Goal: Task Accomplishment & Management: Manage account settings

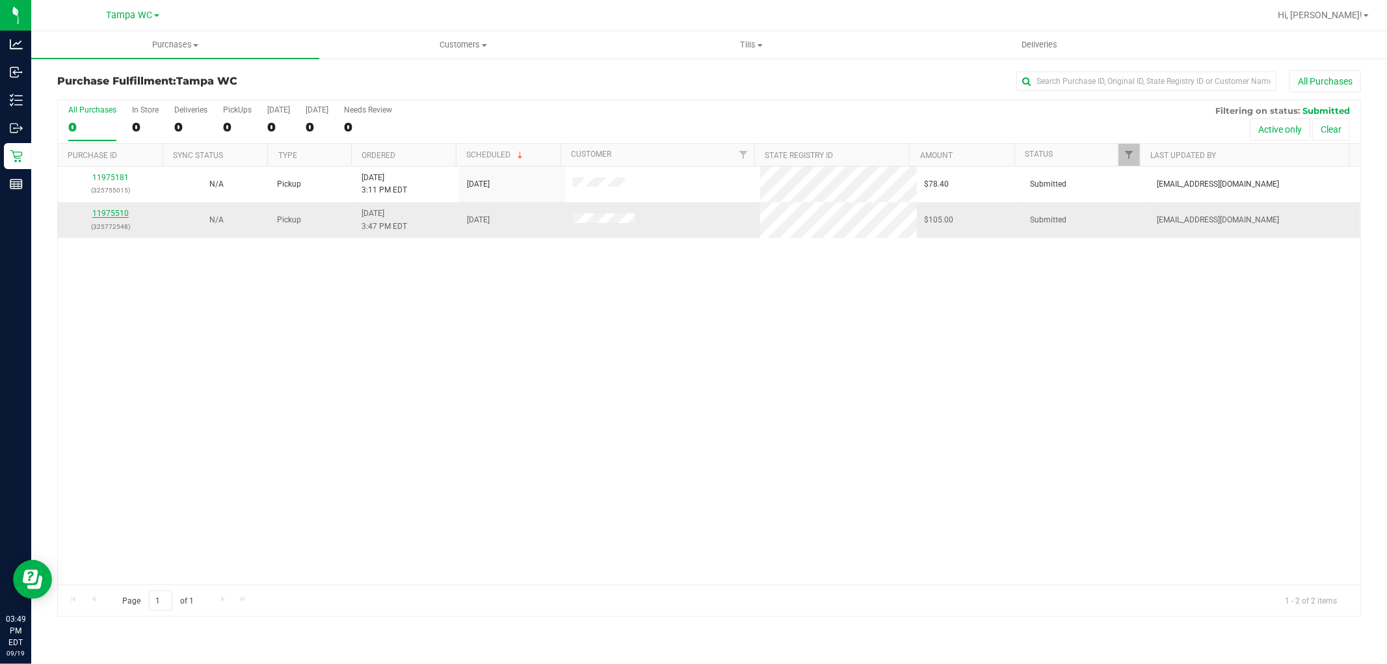
click at [120, 218] on link "11975510" at bounding box center [110, 213] width 36 height 9
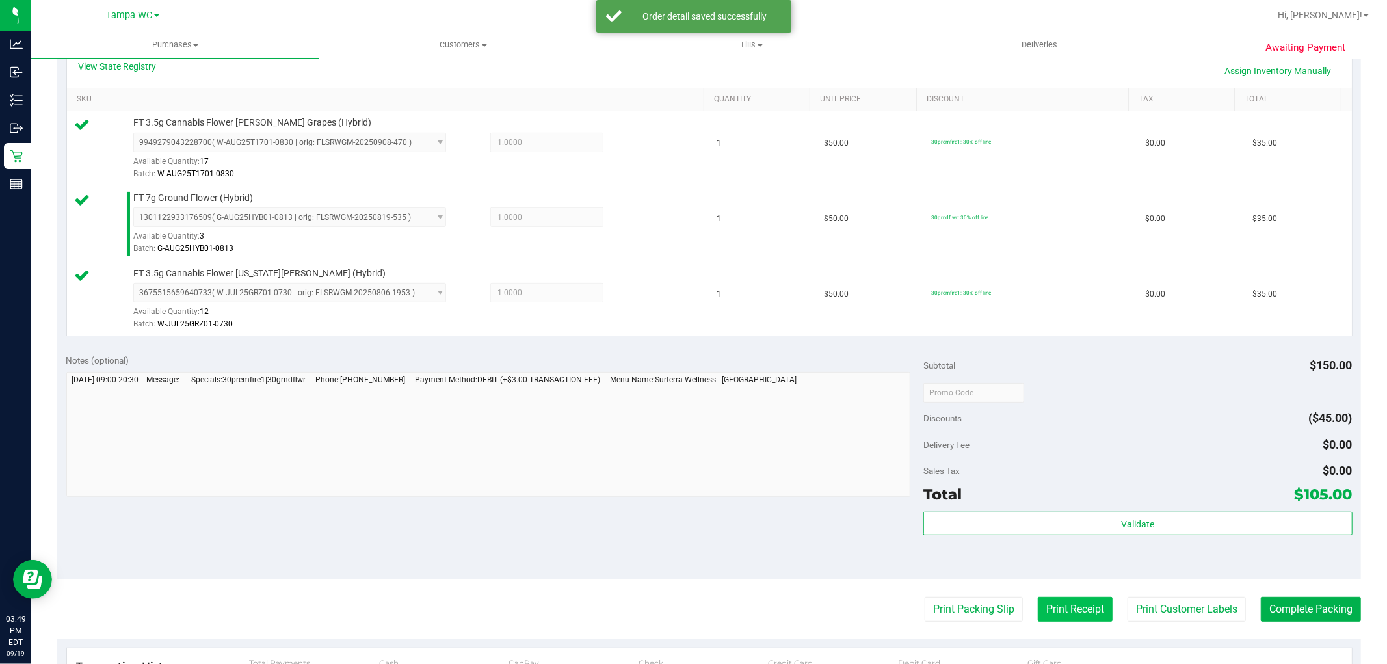
scroll to position [361, 0]
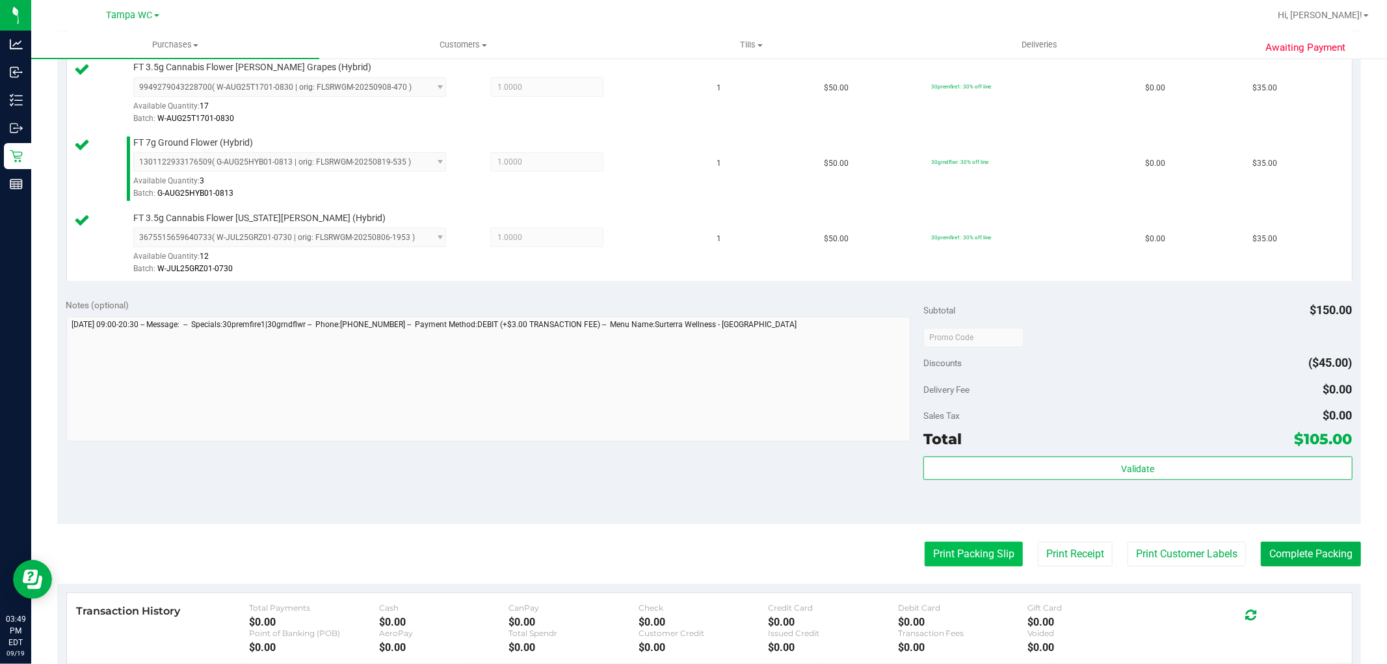
click at [995, 551] on button "Print Packing Slip" at bounding box center [974, 554] width 98 height 25
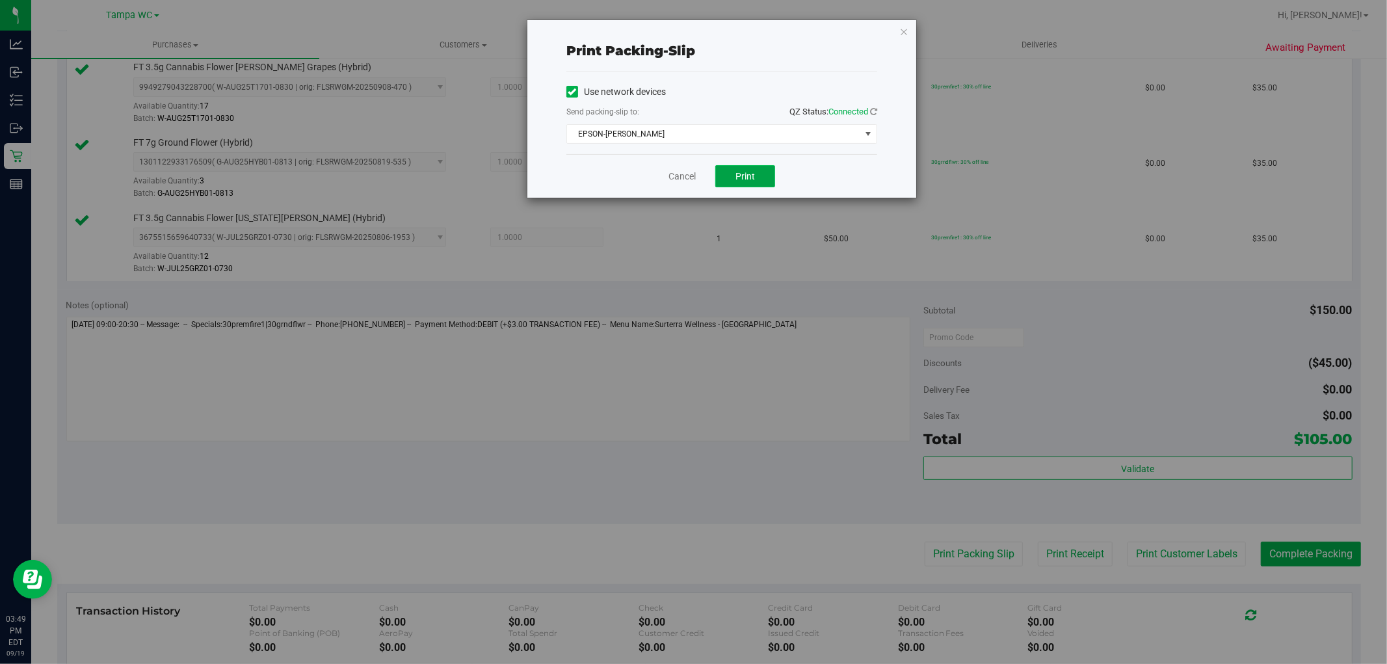
click at [761, 168] on button "Print" at bounding box center [745, 176] width 60 height 22
click at [687, 166] on div "Cancel Print" at bounding box center [721, 176] width 311 height 44
click at [685, 172] on link "Cancel" at bounding box center [681, 177] width 27 height 14
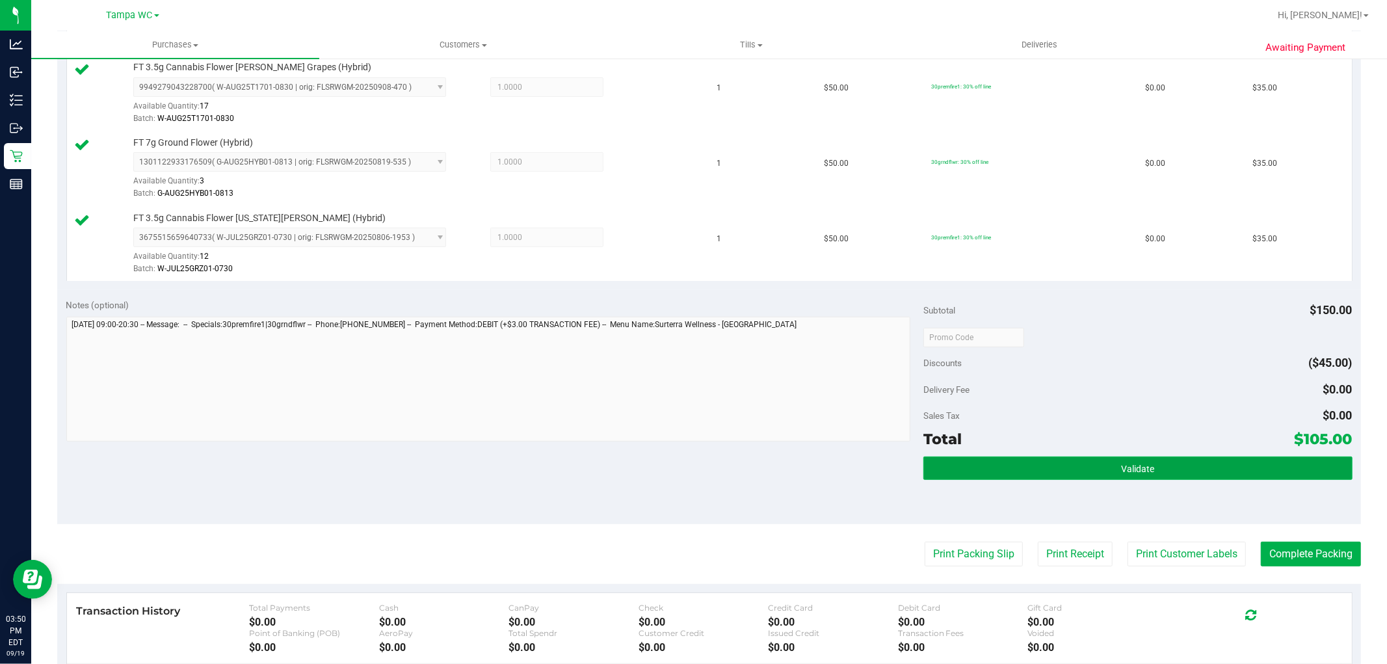
click at [1151, 470] on button "Validate" at bounding box center [1137, 467] width 428 height 23
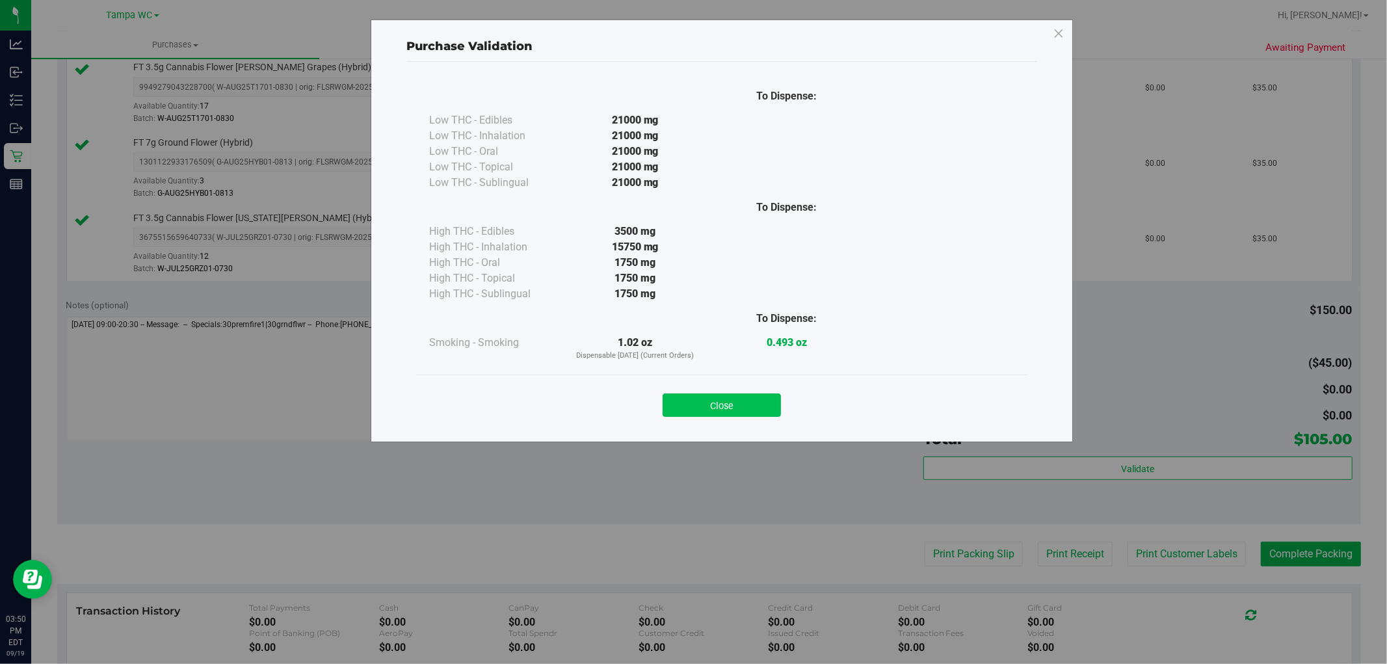
click at [752, 411] on button "Close" at bounding box center [722, 404] width 118 height 23
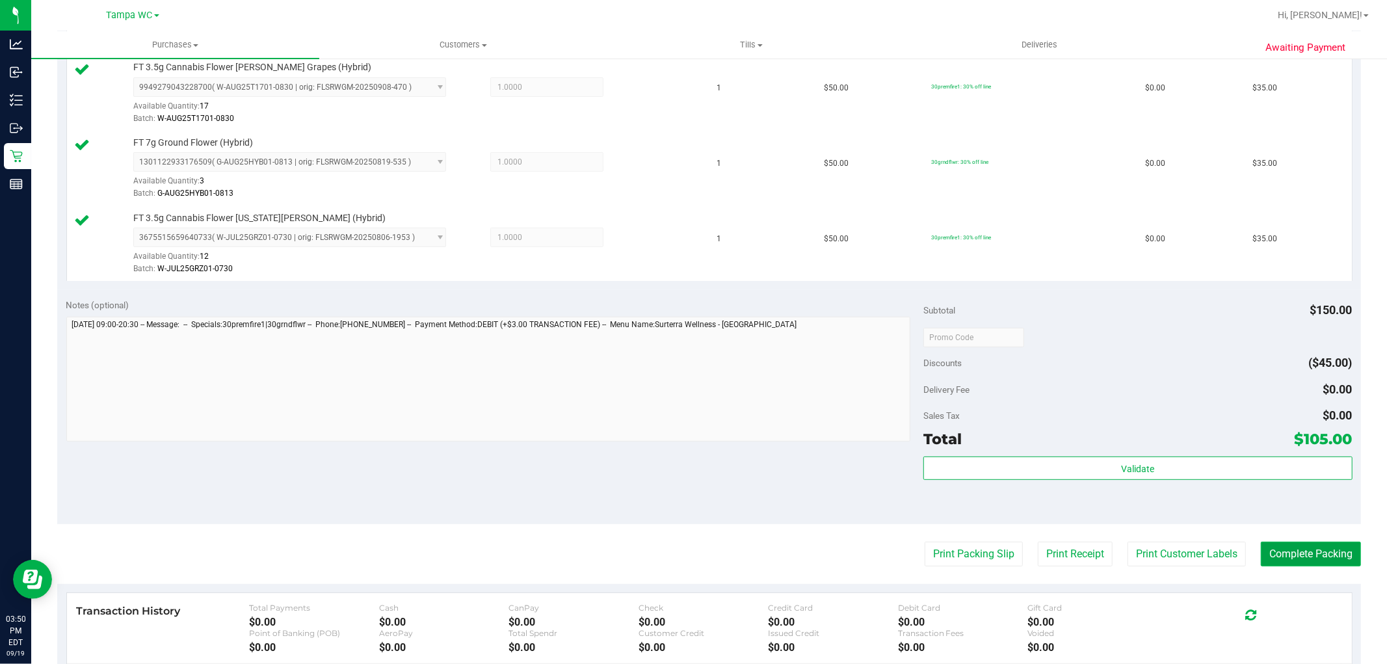
click at [1320, 553] on button "Complete Packing" at bounding box center [1311, 554] width 100 height 25
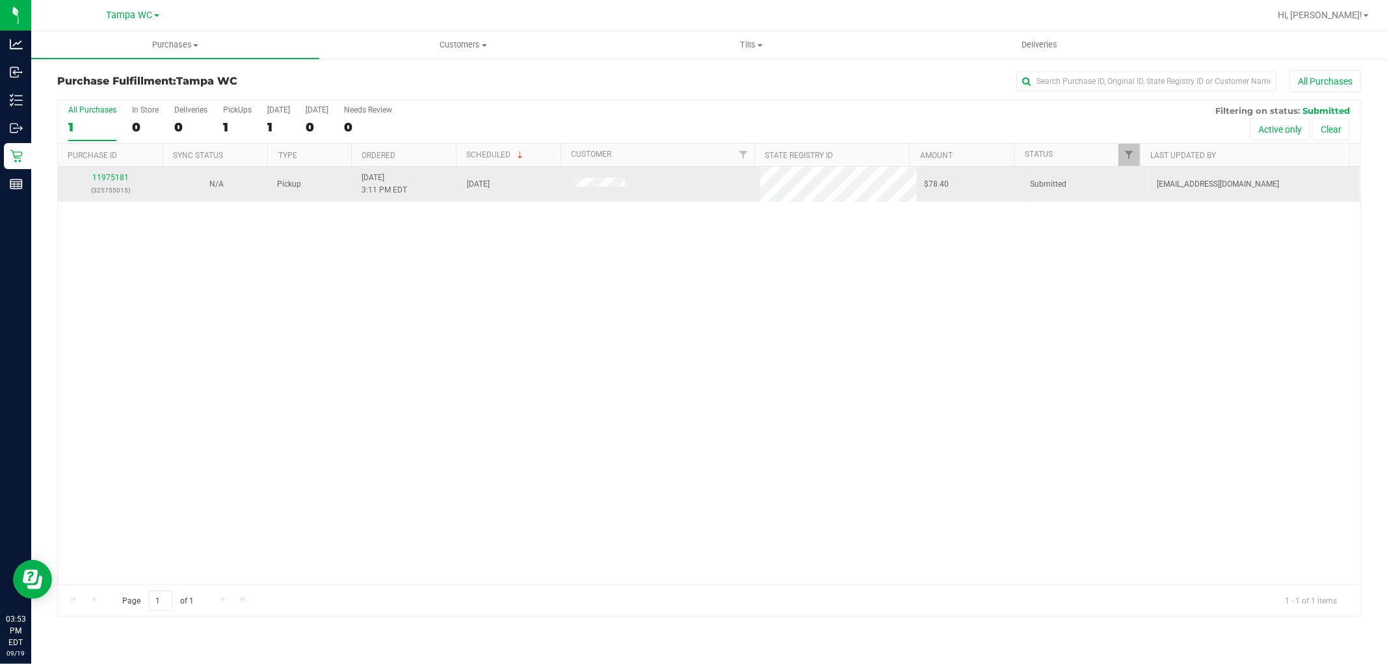
click at [113, 183] on div "11975181 (325755015)" at bounding box center [111, 184] width 90 height 25
click at [113, 181] on link "11975181" at bounding box center [110, 177] width 36 height 9
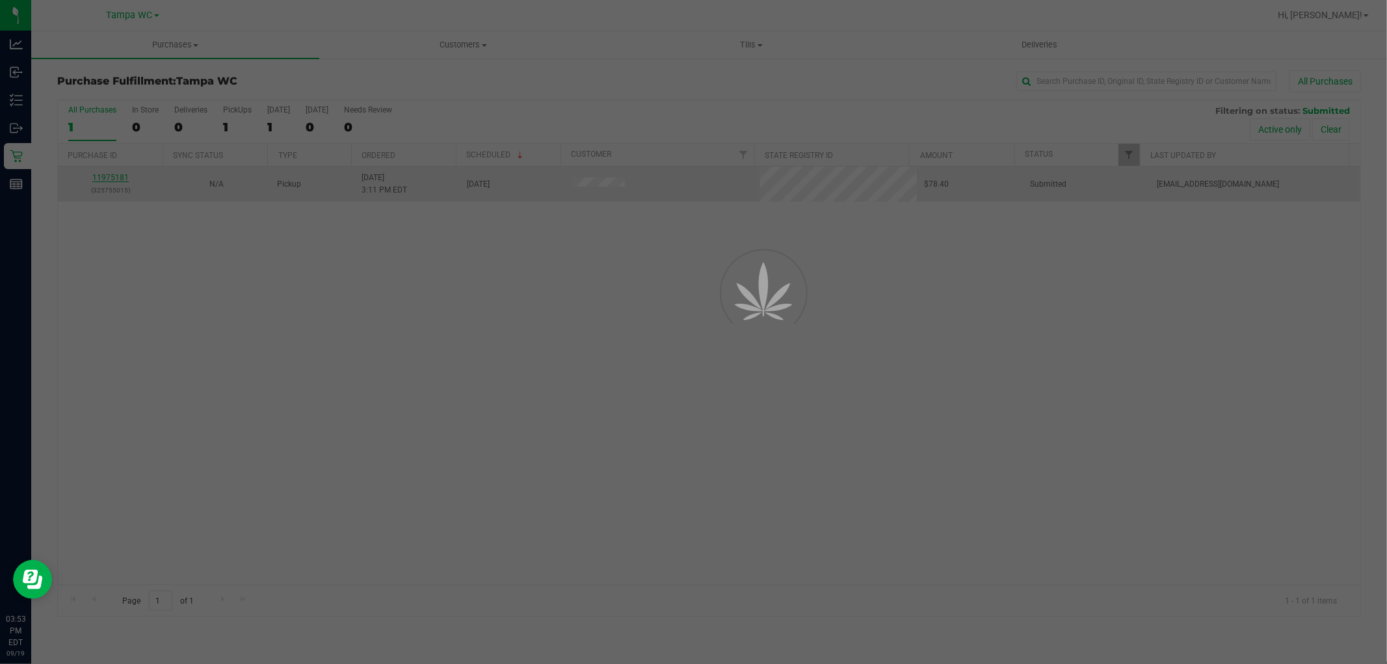
click at [113, 179] on div at bounding box center [693, 332] width 1387 height 664
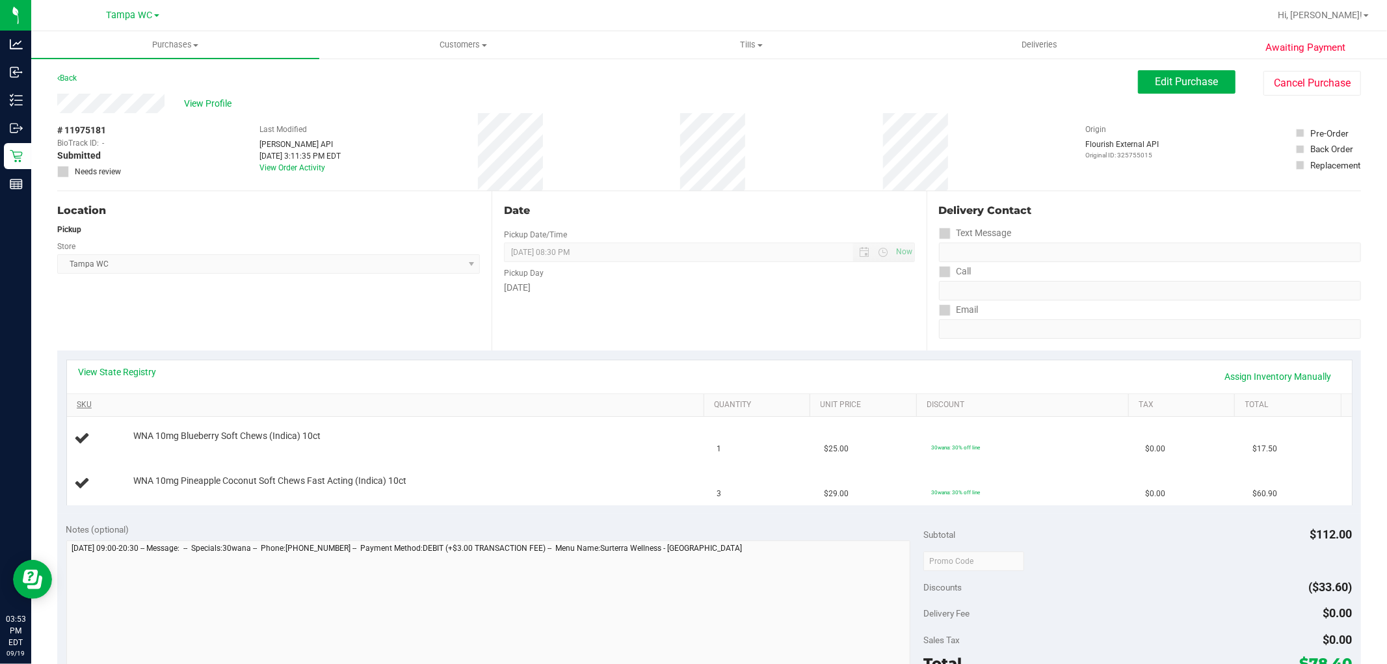
drag, startPoint x: 459, startPoint y: 410, endPoint x: 454, endPoint y: 405, distance: 7.4
click at [459, 408] on th "SKU" at bounding box center [385, 405] width 637 height 23
click at [807, 316] on div "Date Pickup Date/Time [DATE] Now [DATE] 08:30 PM Now Pickup Day [DATE]" at bounding box center [709, 270] width 434 height 159
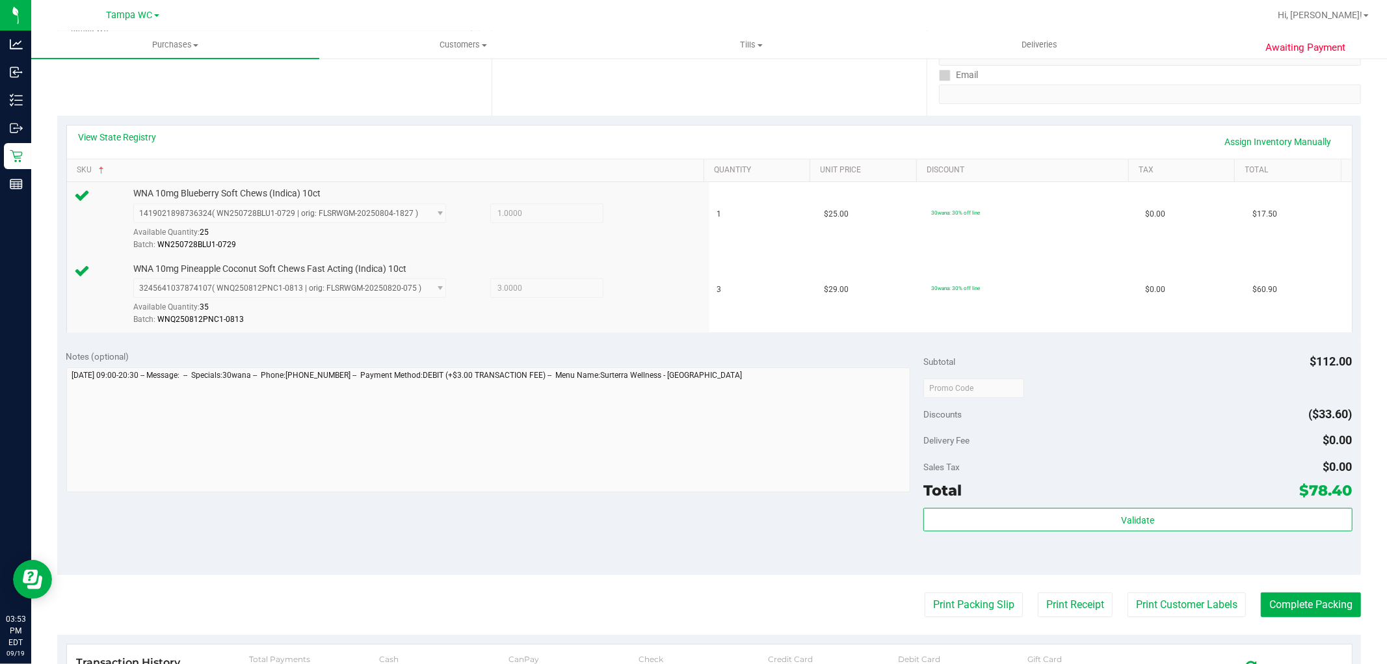
scroll to position [476, 0]
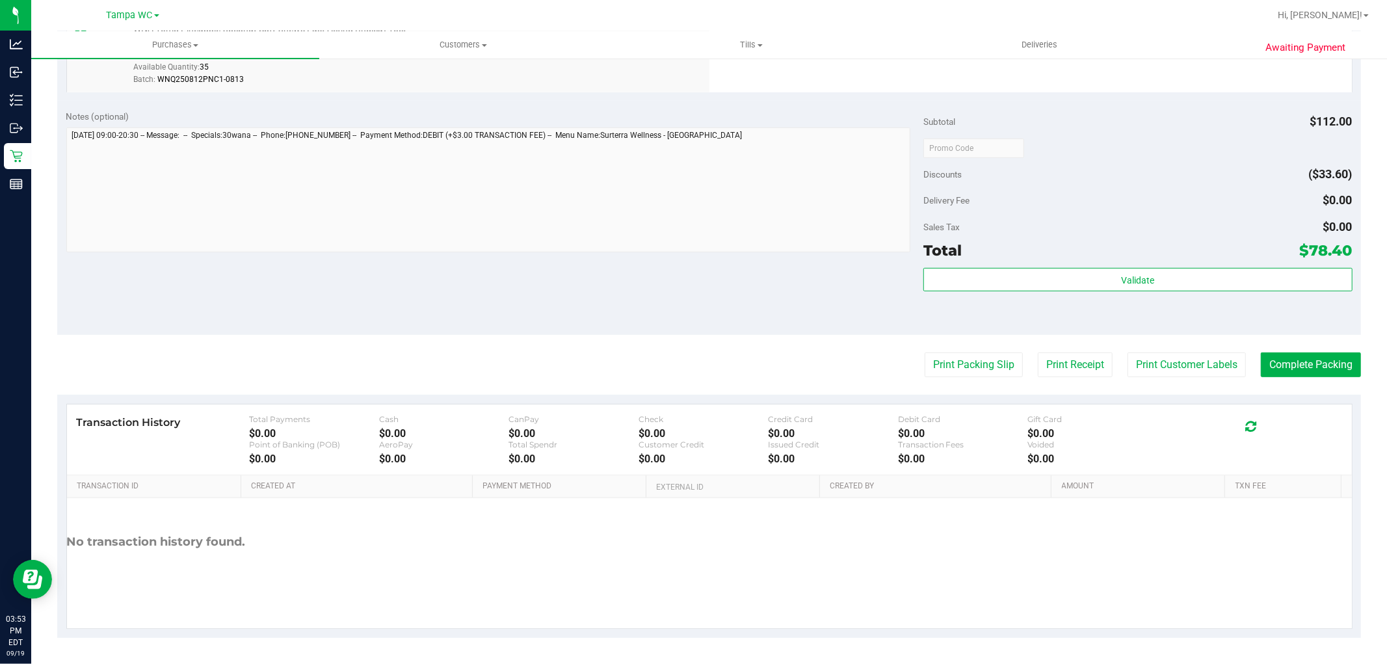
click at [1004, 265] on div "Subtotal $112.00 Discounts ($33.60) Delivery Fee $0.00 Sales Tax $0.00 Total $7…" at bounding box center [1137, 218] width 428 height 217
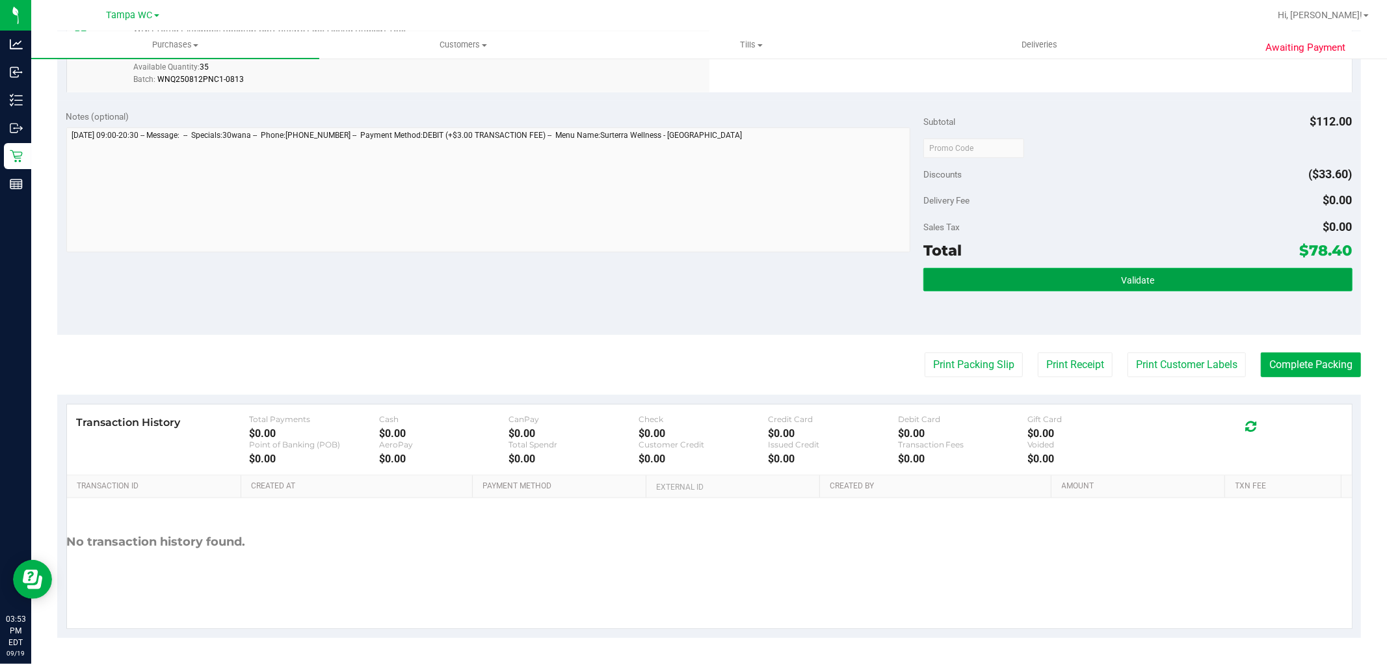
click at [1003, 276] on button "Validate" at bounding box center [1137, 279] width 428 height 23
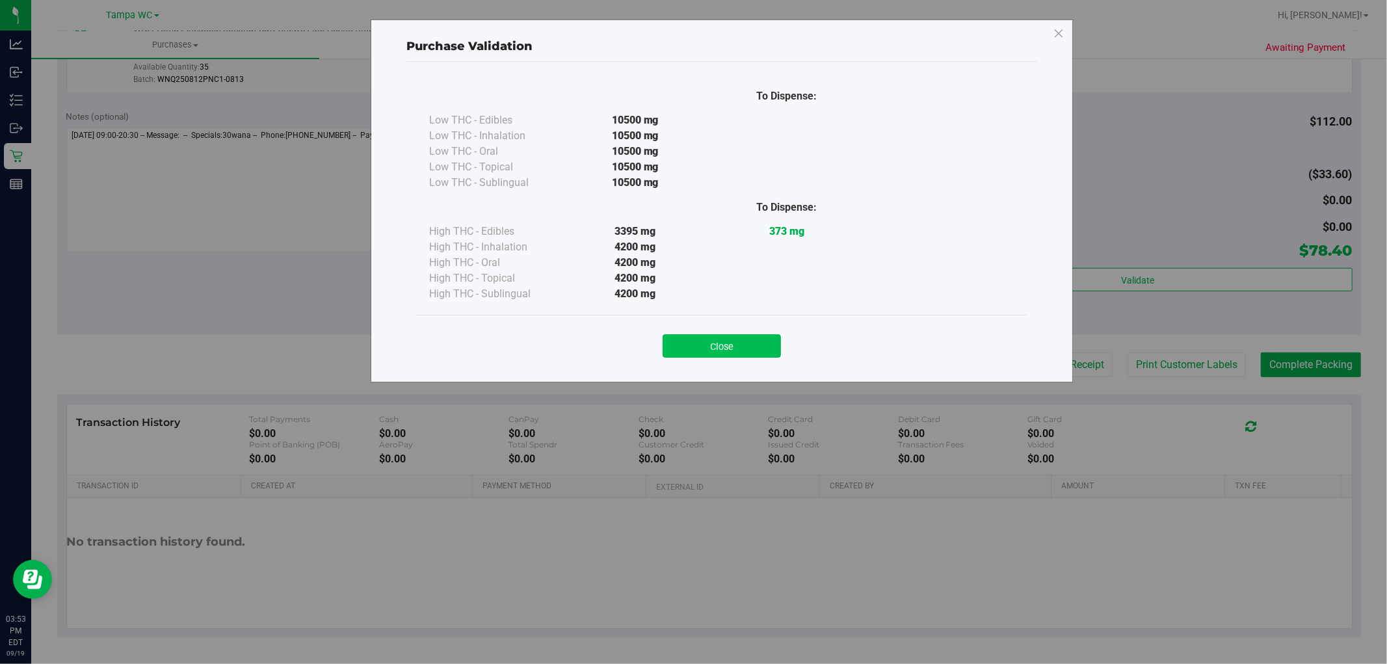
click at [723, 352] on button "Close" at bounding box center [722, 345] width 118 height 23
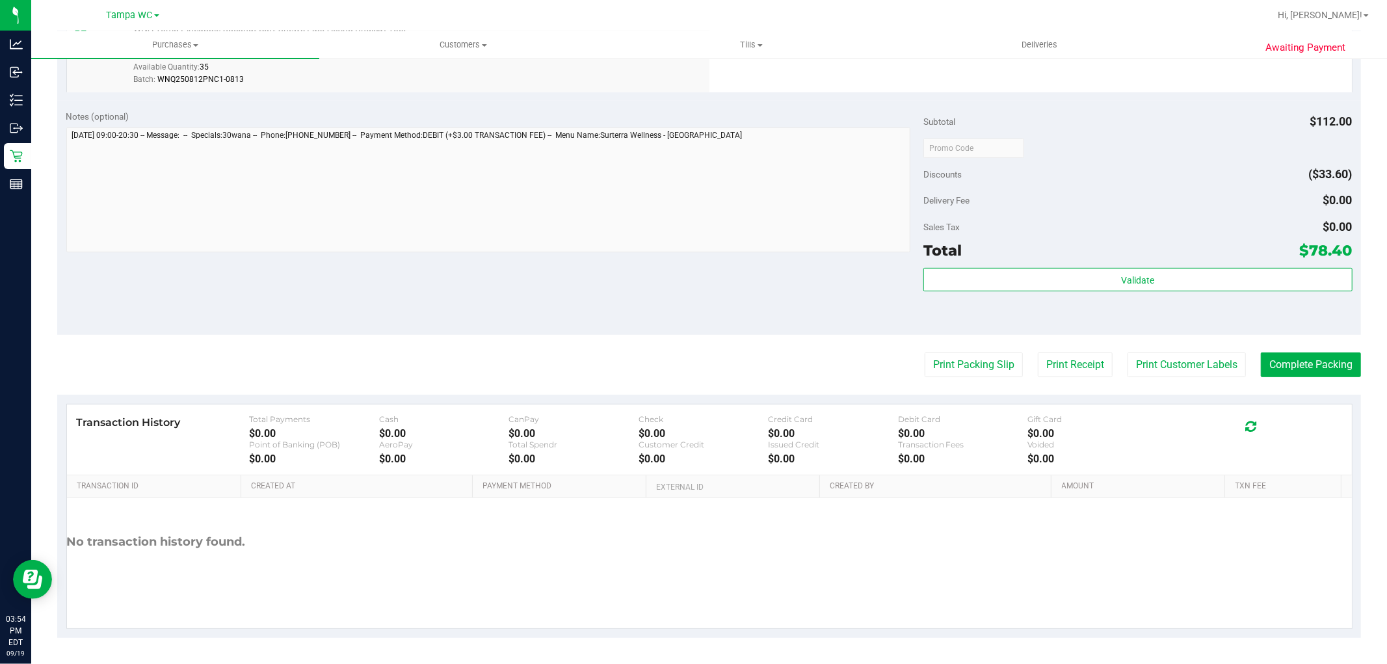
click at [949, 349] on purchase-details "Back Edit Purchase Cancel Purchase View Profile # 11975181 BioTrack ID: - Submi…" at bounding box center [709, 117] width 1304 height 1042
click at [943, 356] on button "Print Packing Slip" at bounding box center [974, 364] width 98 height 25
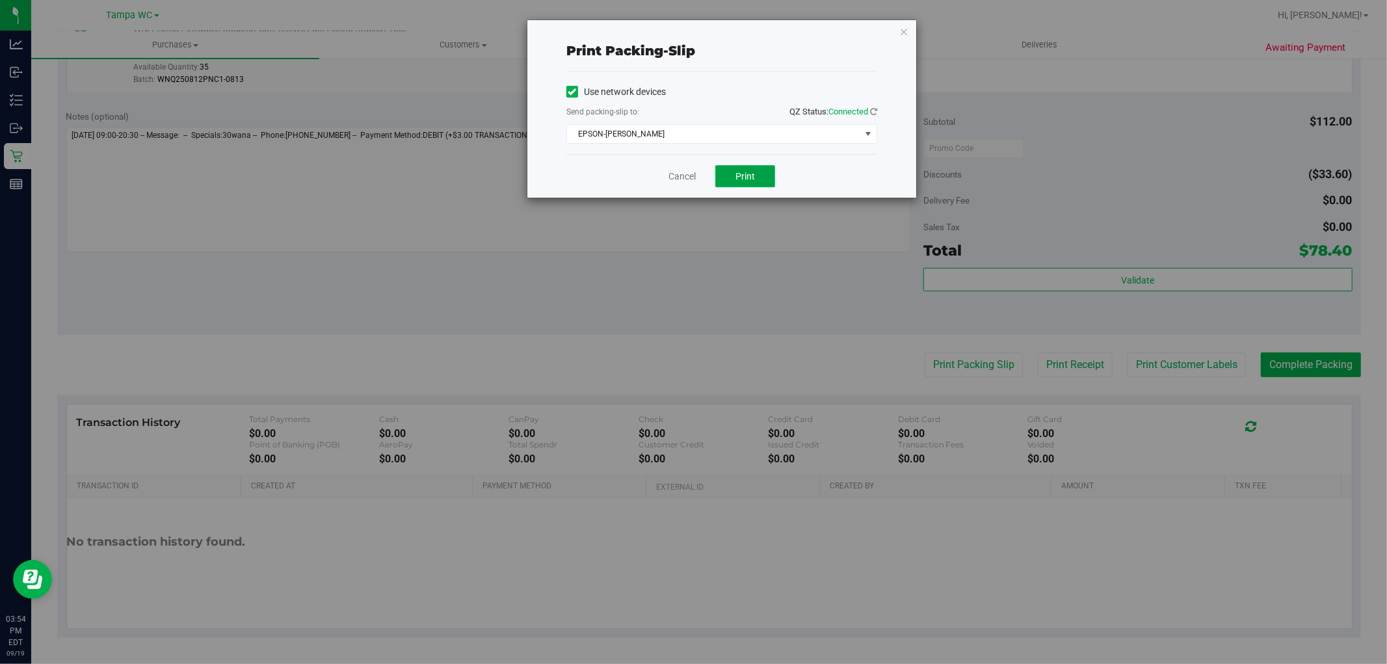
click at [732, 184] on button "Print" at bounding box center [745, 176] width 60 height 22
click at [683, 167] on div "Cancel Print" at bounding box center [721, 176] width 311 height 44
click at [683, 172] on link "Cancel" at bounding box center [681, 177] width 27 height 14
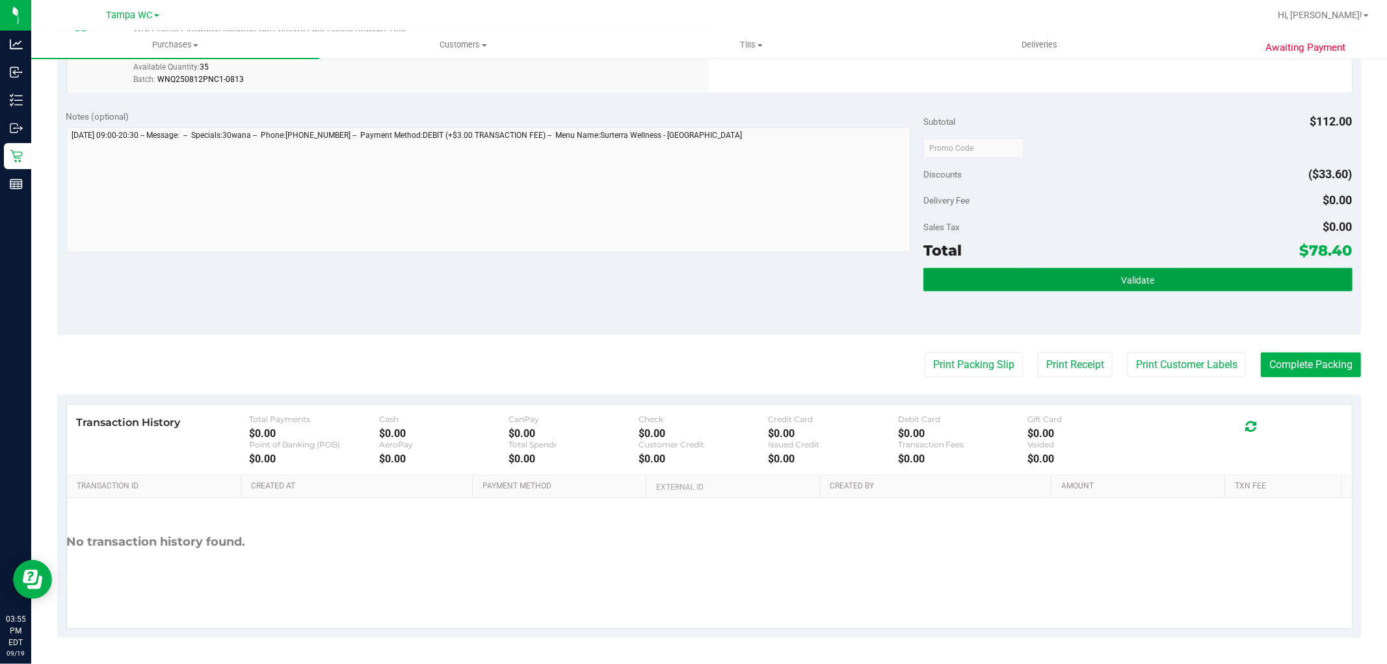
click at [1307, 270] on button "Validate" at bounding box center [1137, 279] width 428 height 23
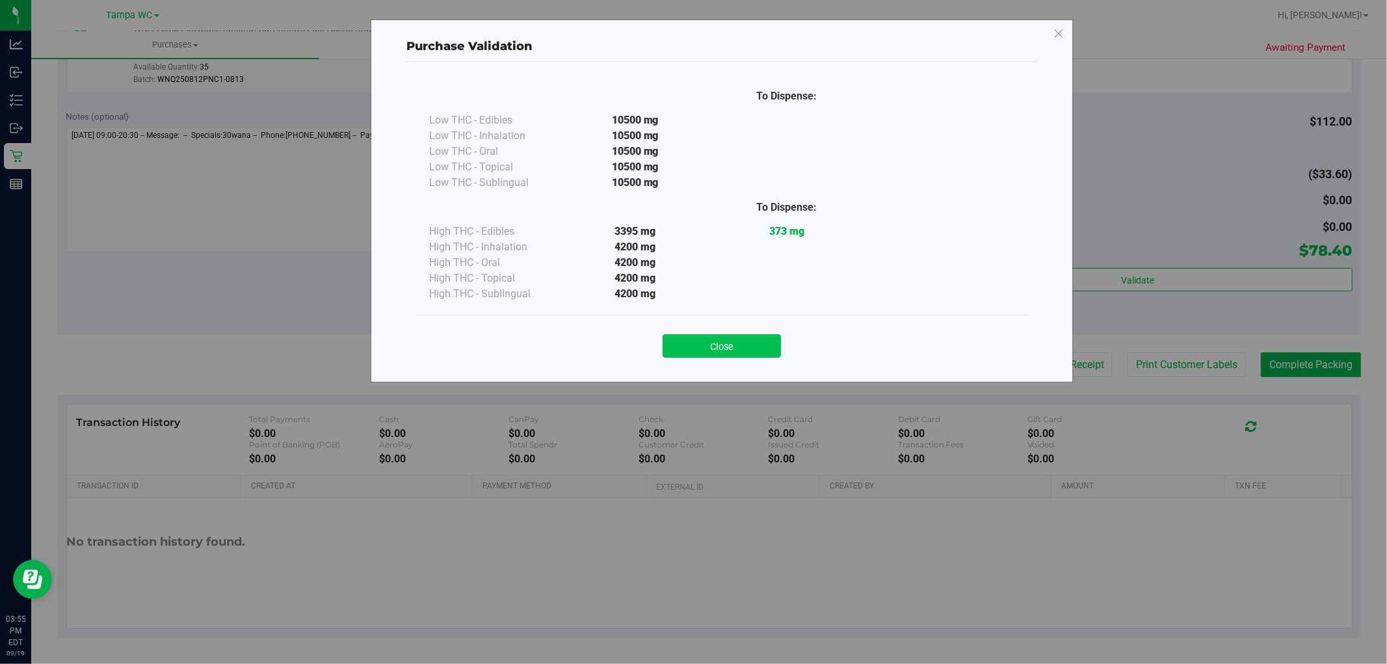
click at [763, 339] on button "Close" at bounding box center [722, 345] width 118 height 23
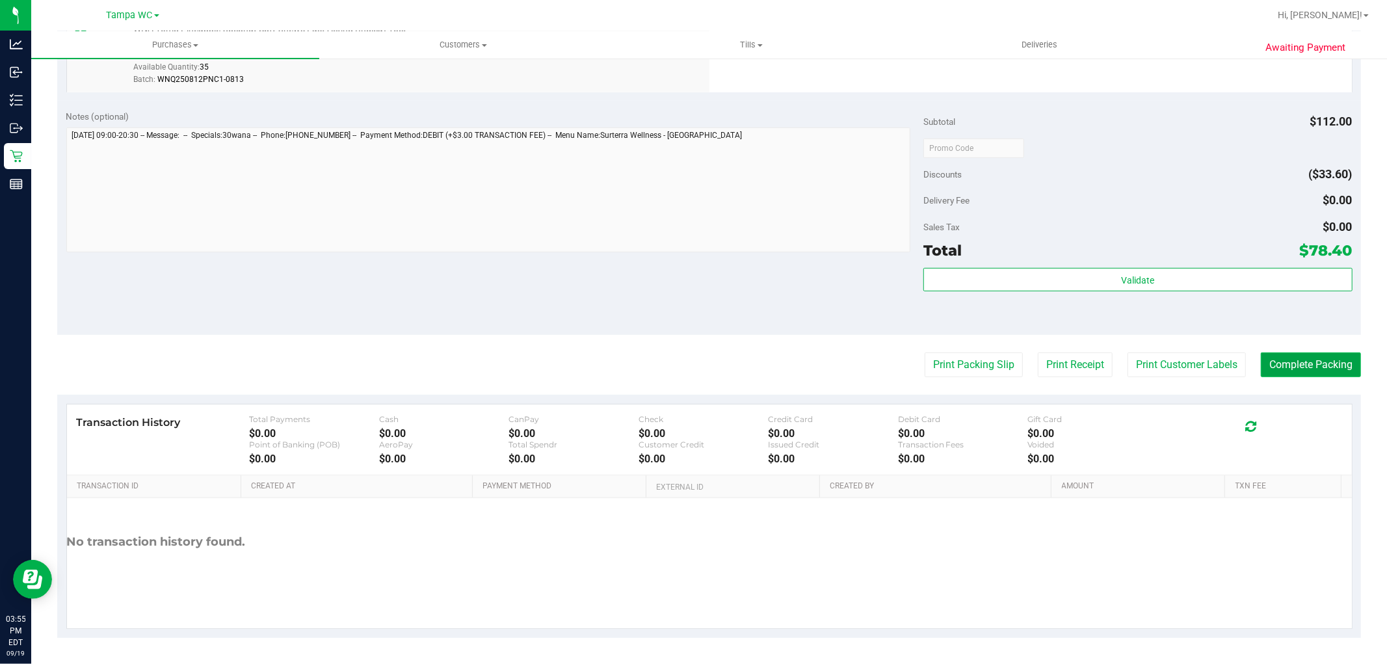
click at [1283, 352] on button "Complete Packing" at bounding box center [1311, 364] width 100 height 25
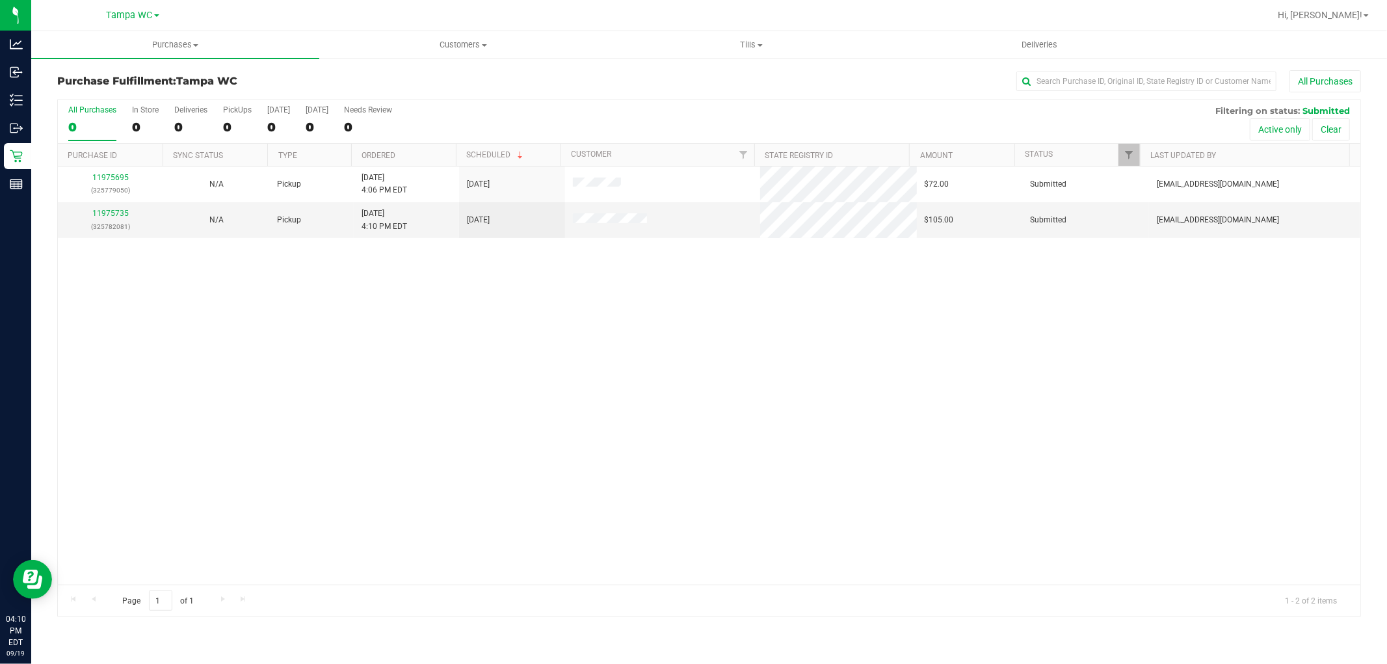
click at [479, 293] on div "11975695 (325779050) N/A Pickup [DATE] 4:06 PM EDT 9/19/2025 $72.00 Submitted […" at bounding box center [709, 375] width 1302 height 418
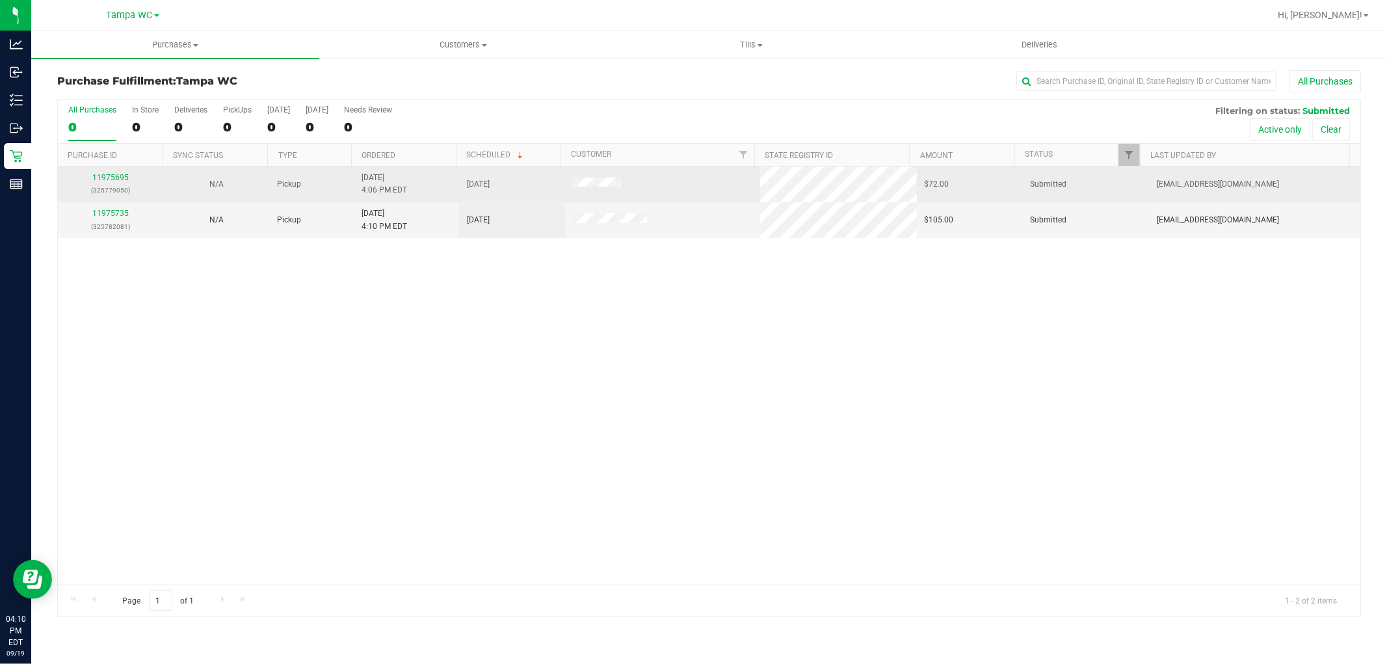
click at [109, 183] on div "11975695 (325779050)" at bounding box center [111, 184] width 90 height 25
click at [109, 181] on link "11975695" at bounding box center [110, 177] width 36 height 9
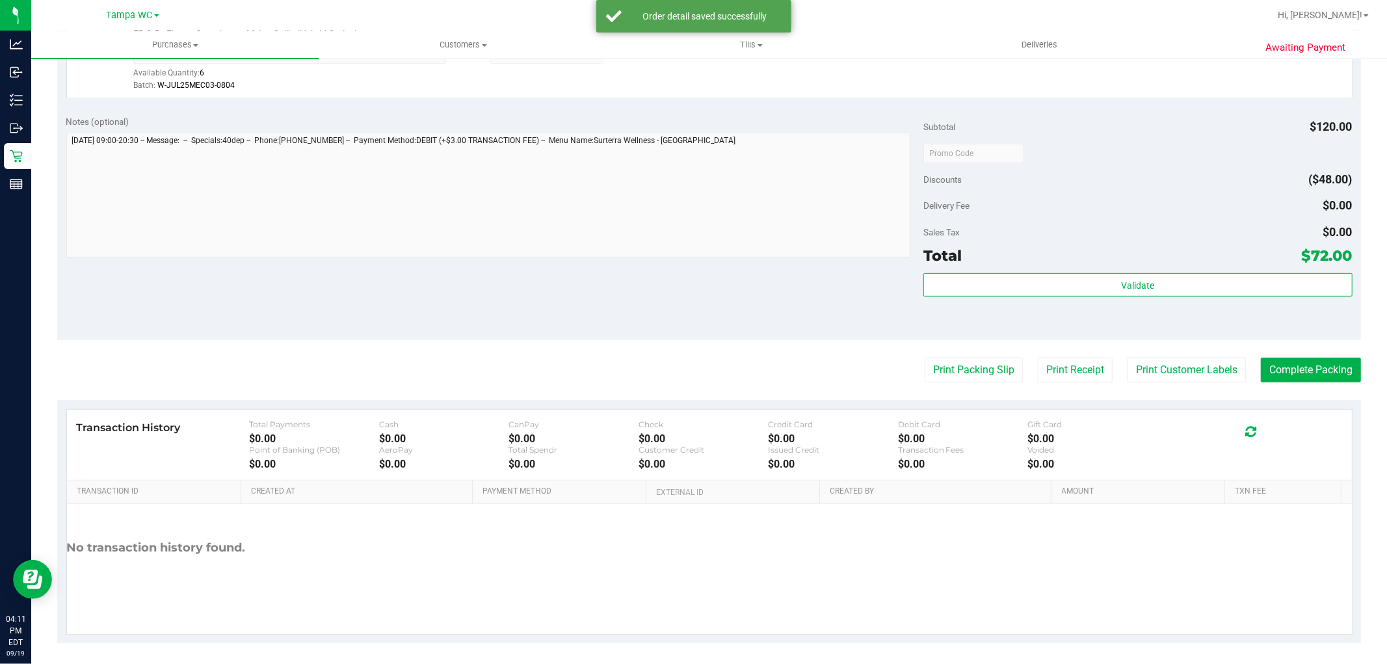
scroll to position [400, 0]
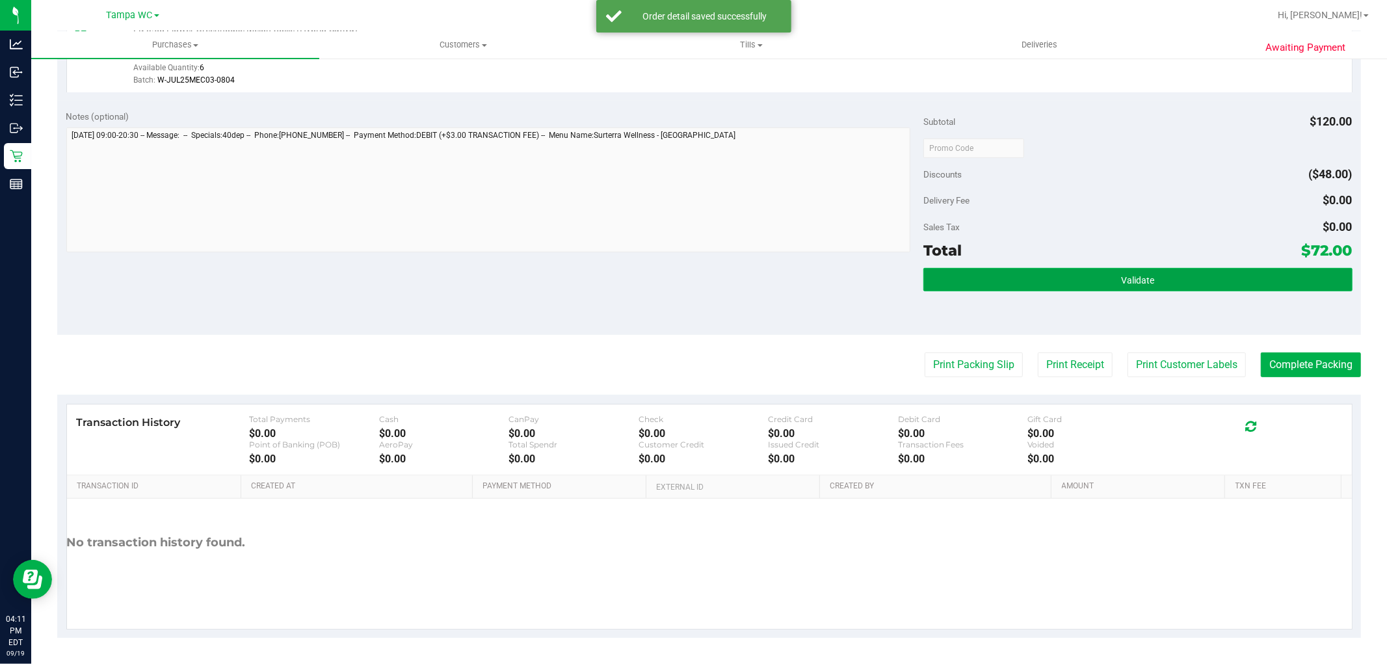
click at [1120, 287] on button "Validate" at bounding box center [1137, 279] width 428 height 23
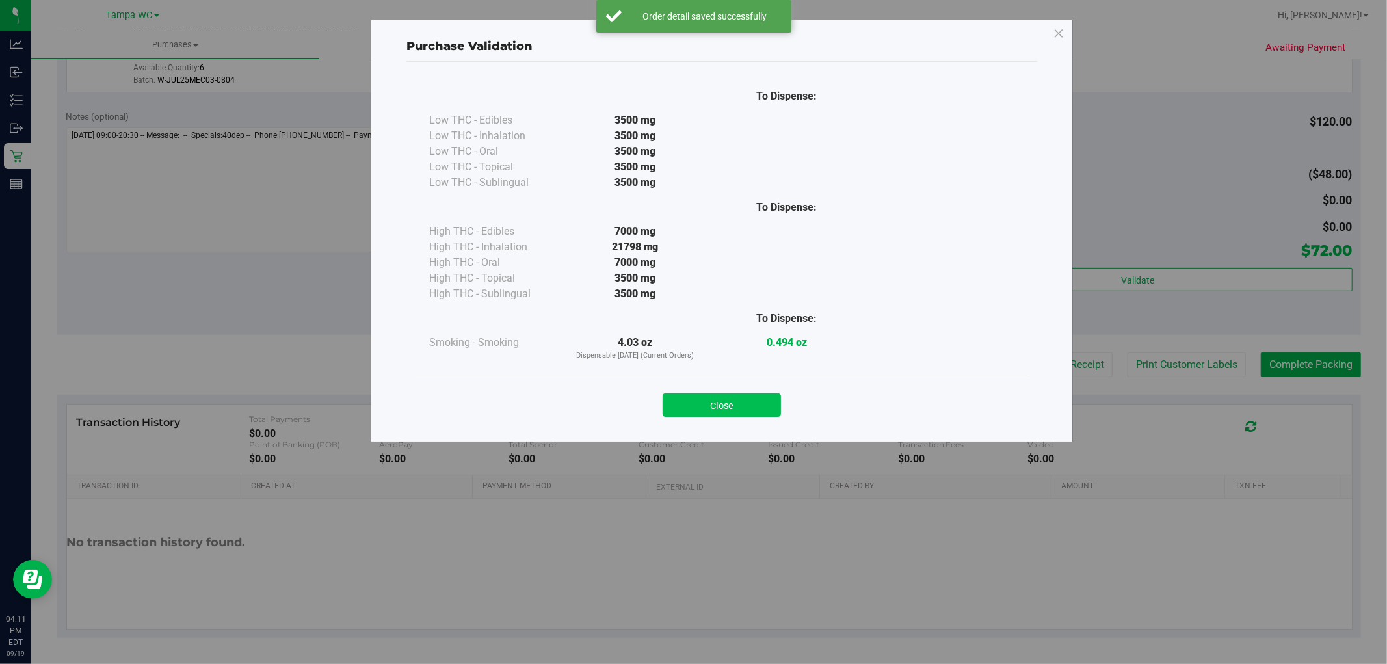
click at [740, 410] on button "Close" at bounding box center [722, 404] width 118 height 23
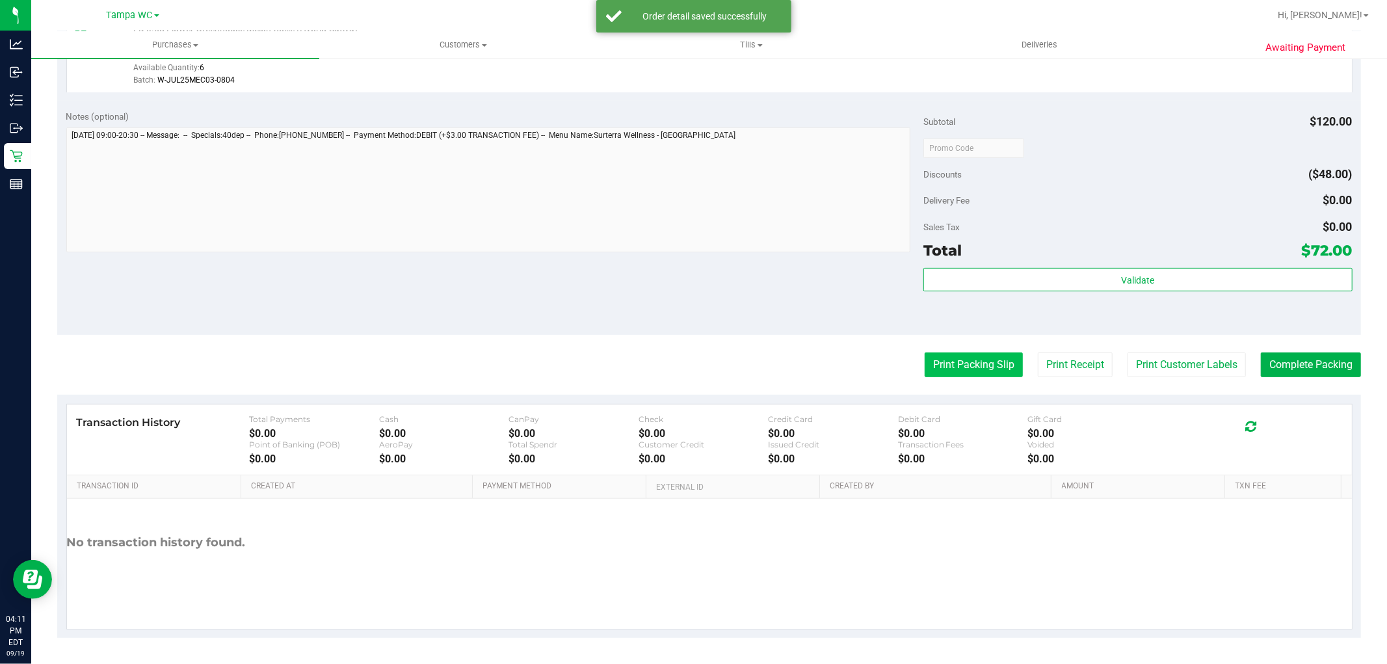
click at [975, 376] on button "Print Packing Slip" at bounding box center [974, 364] width 98 height 25
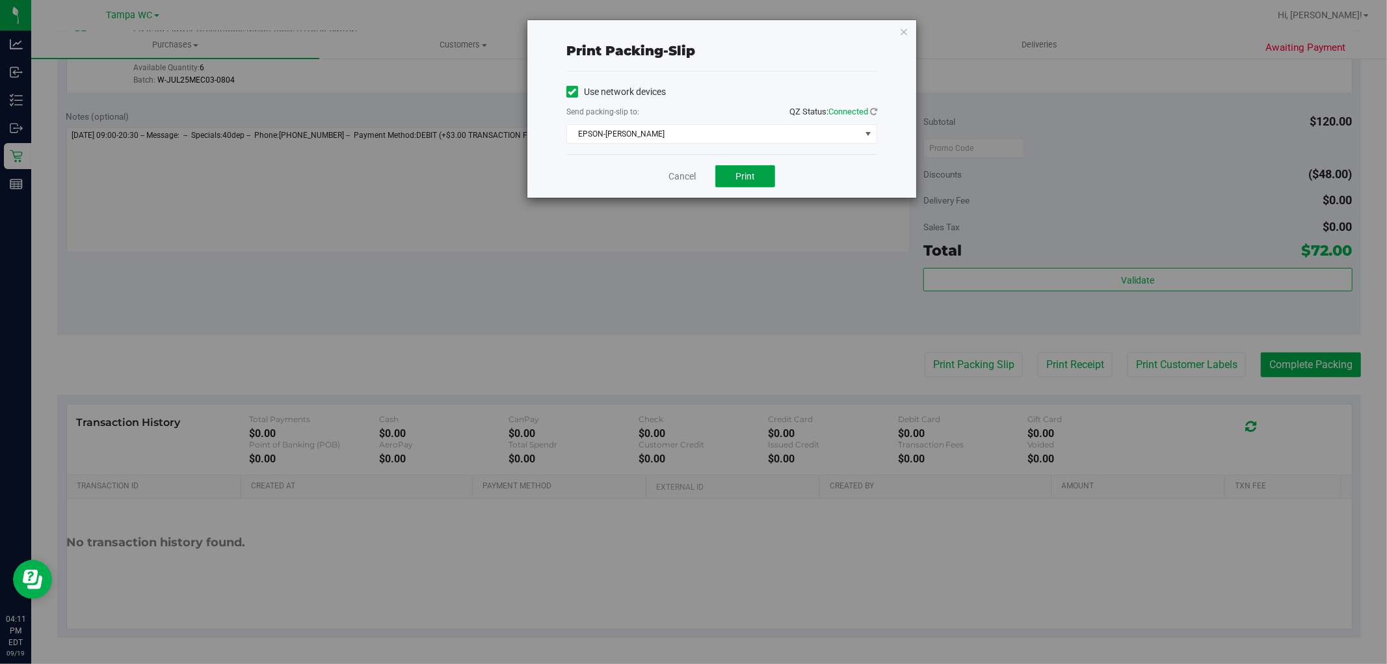
click at [750, 185] on button "Print" at bounding box center [745, 176] width 60 height 22
click at [673, 176] on link "Cancel" at bounding box center [681, 177] width 27 height 14
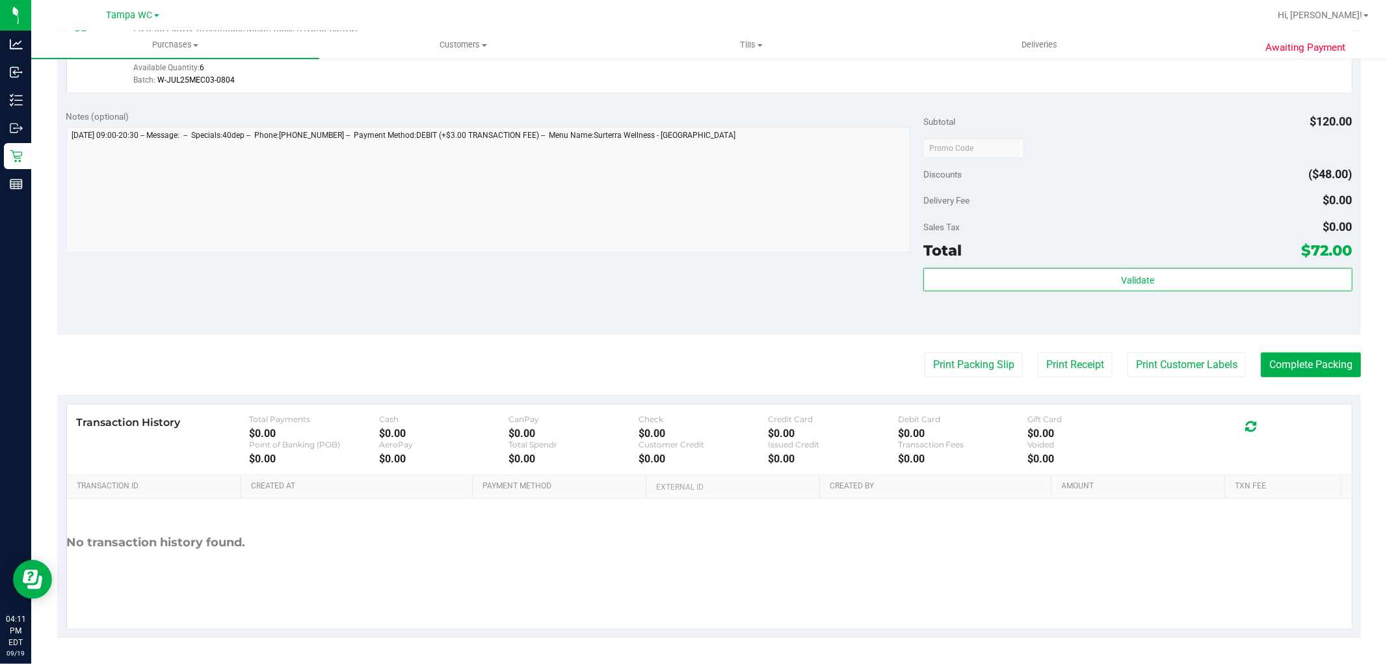
click at [1192, 257] on div "Total $72.00" at bounding box center [1137, 250] width 428 height 23
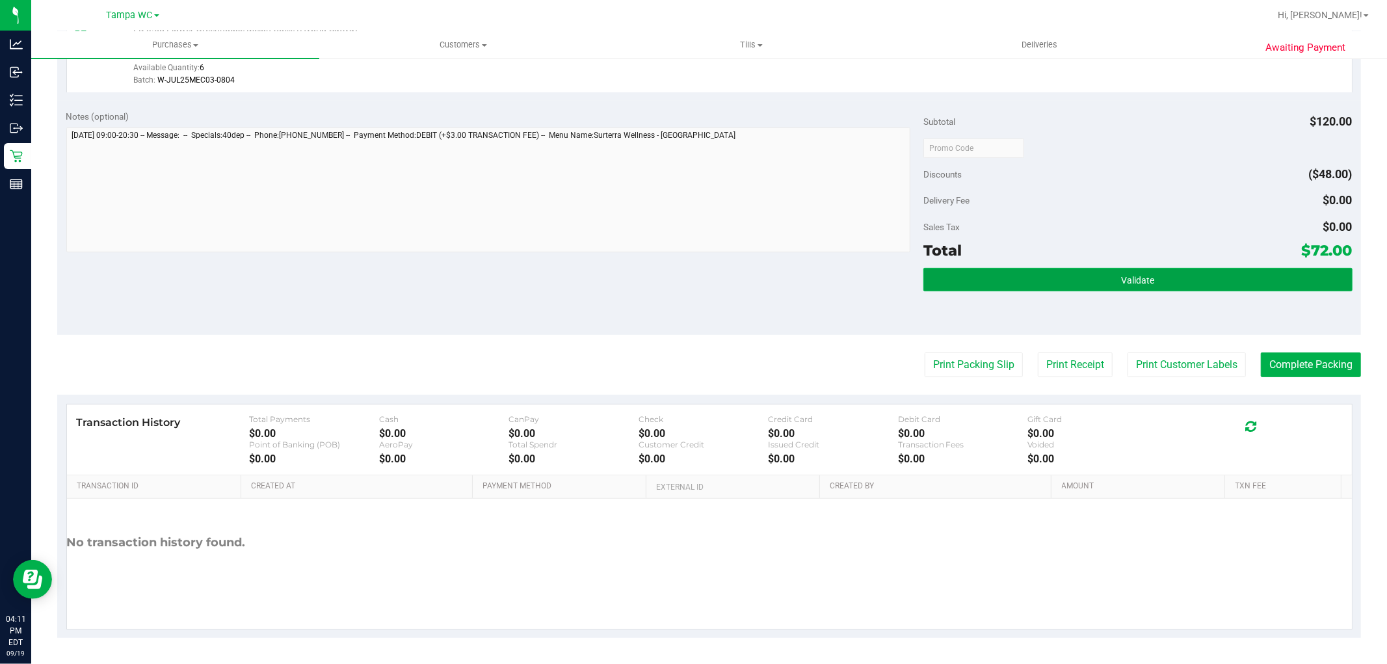
click at [1188, 268] on button "Validate" at bounding box center [1137, 279] width 428 height 23
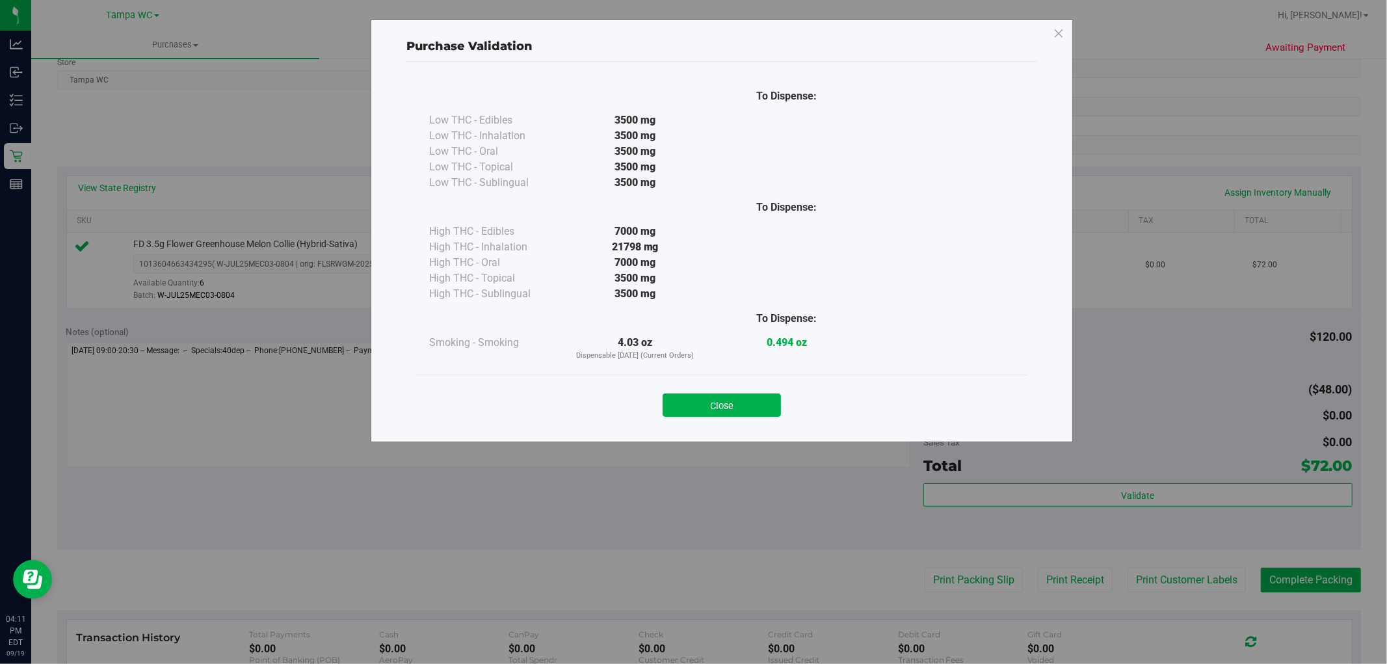
scroll to position [183, 0]
click at [685, 410] on button "Close" at bounding box center [722, 404] width 118 height 23
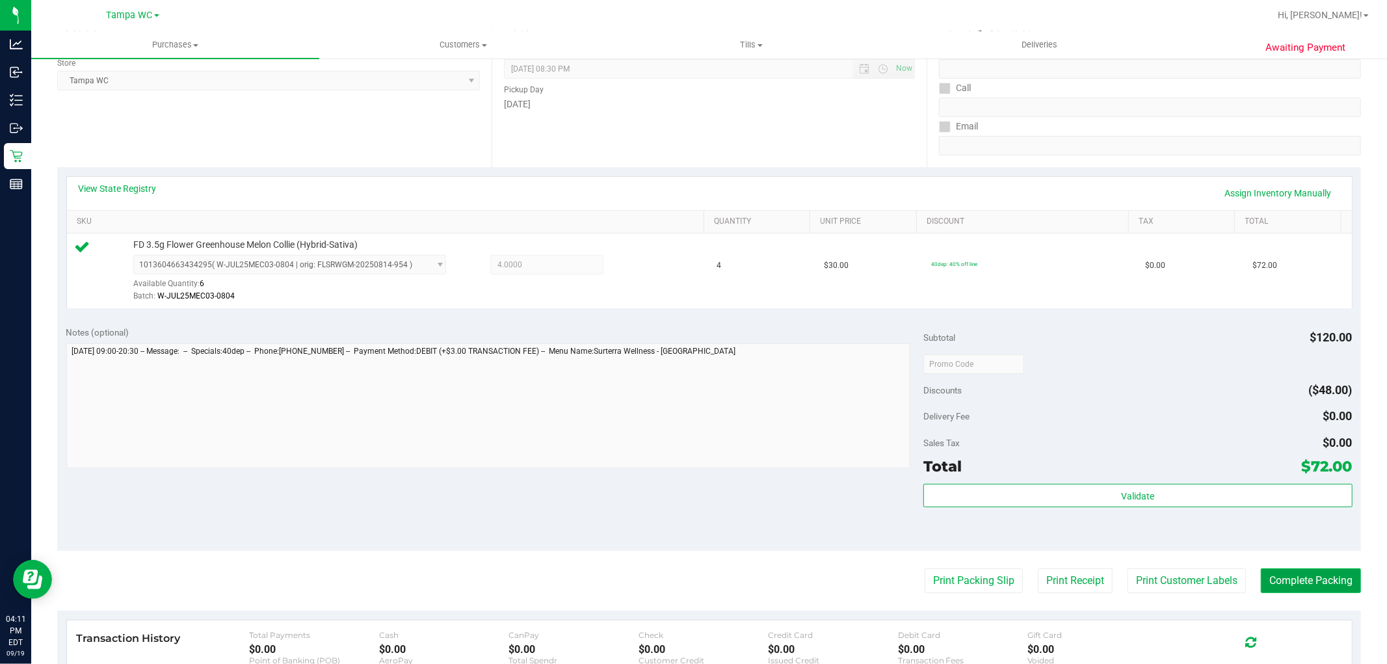
click at [1324, 579] on button "Complete Packing" at bounding box center [1311, 580] width 100 height 25
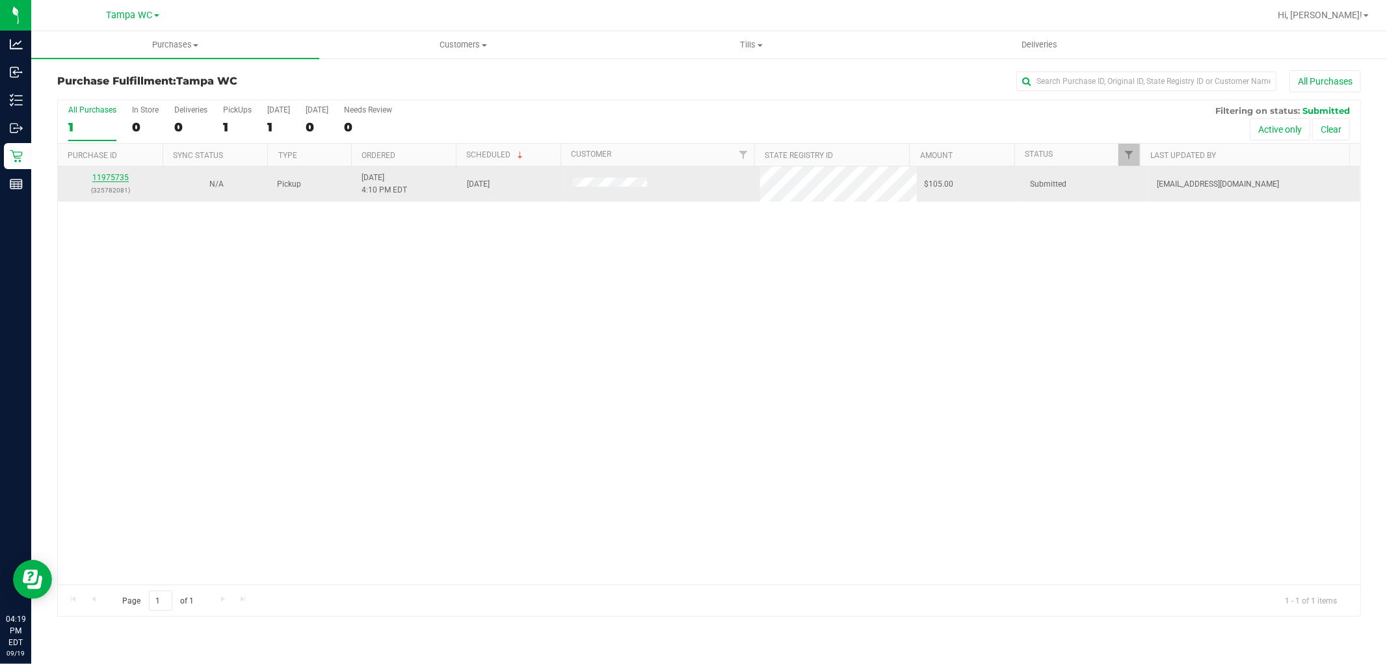
click at [106, 176] on link "11975735" at bounding box center [110, 177] width 36 height 9
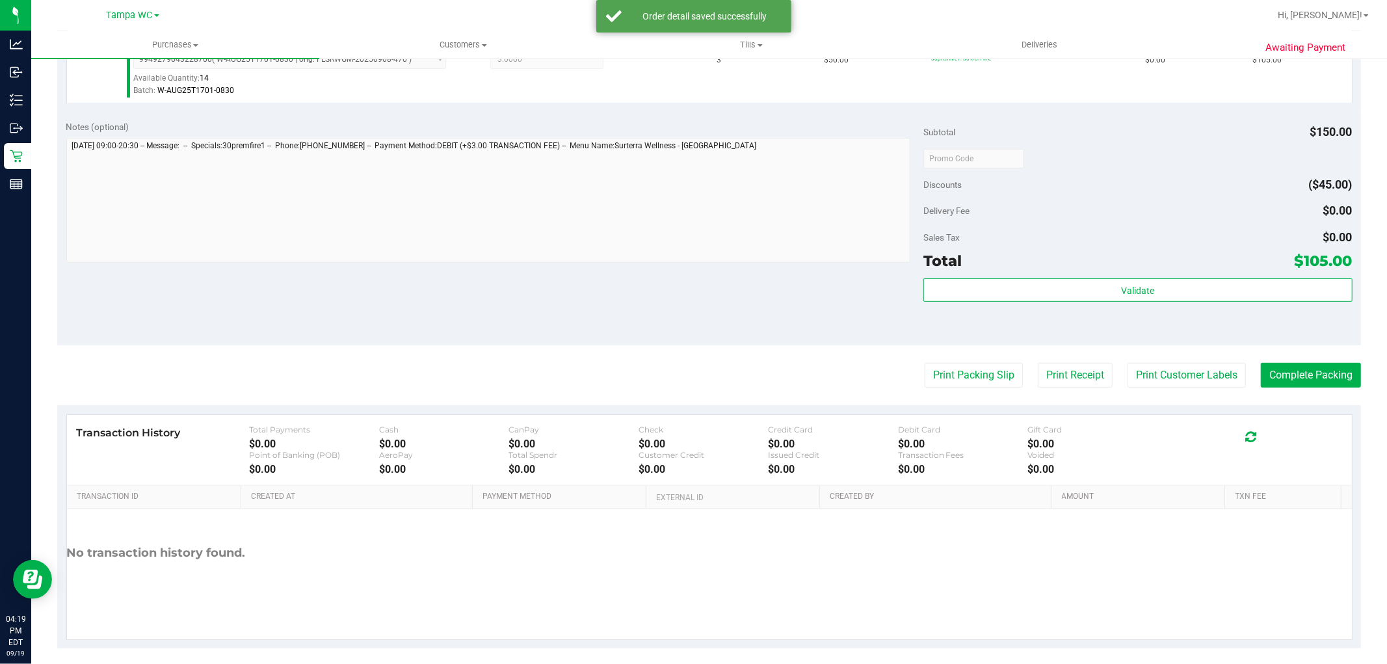
scroll to position [400, 0]
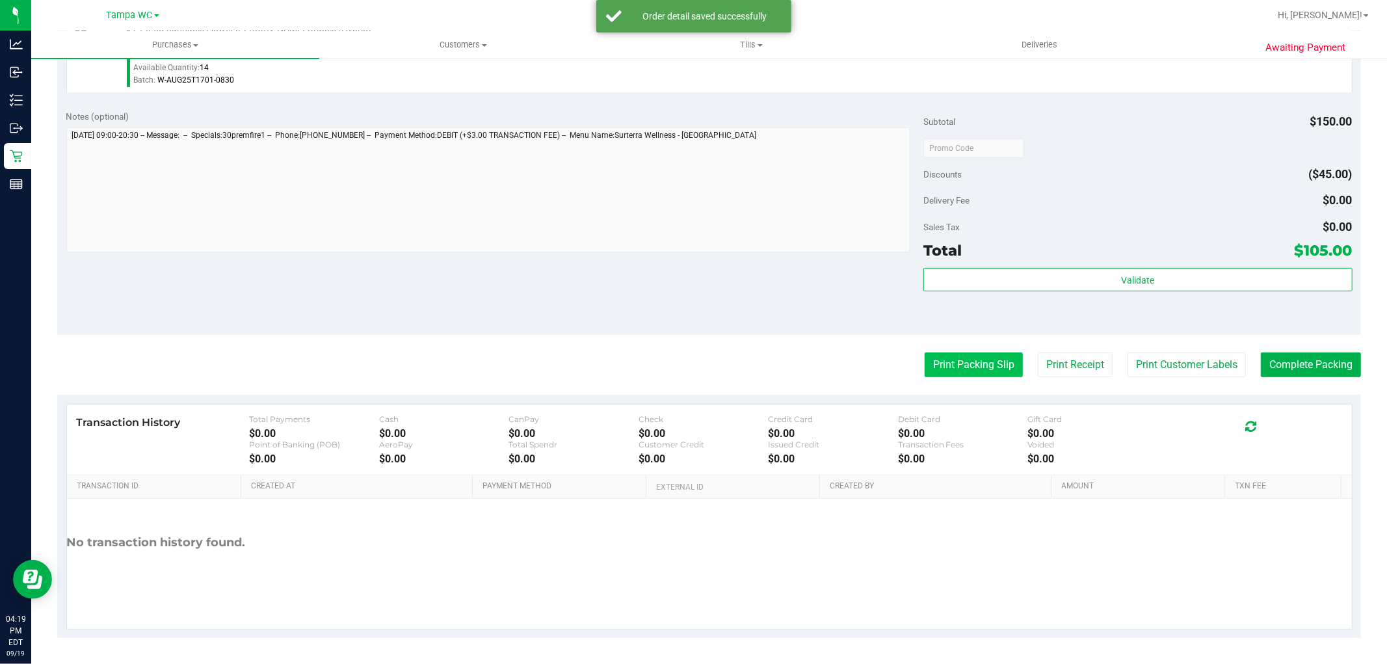
click at [972, 368] on button "Print Packing Slip" at bounding box center [974, 364] width 98 height 25
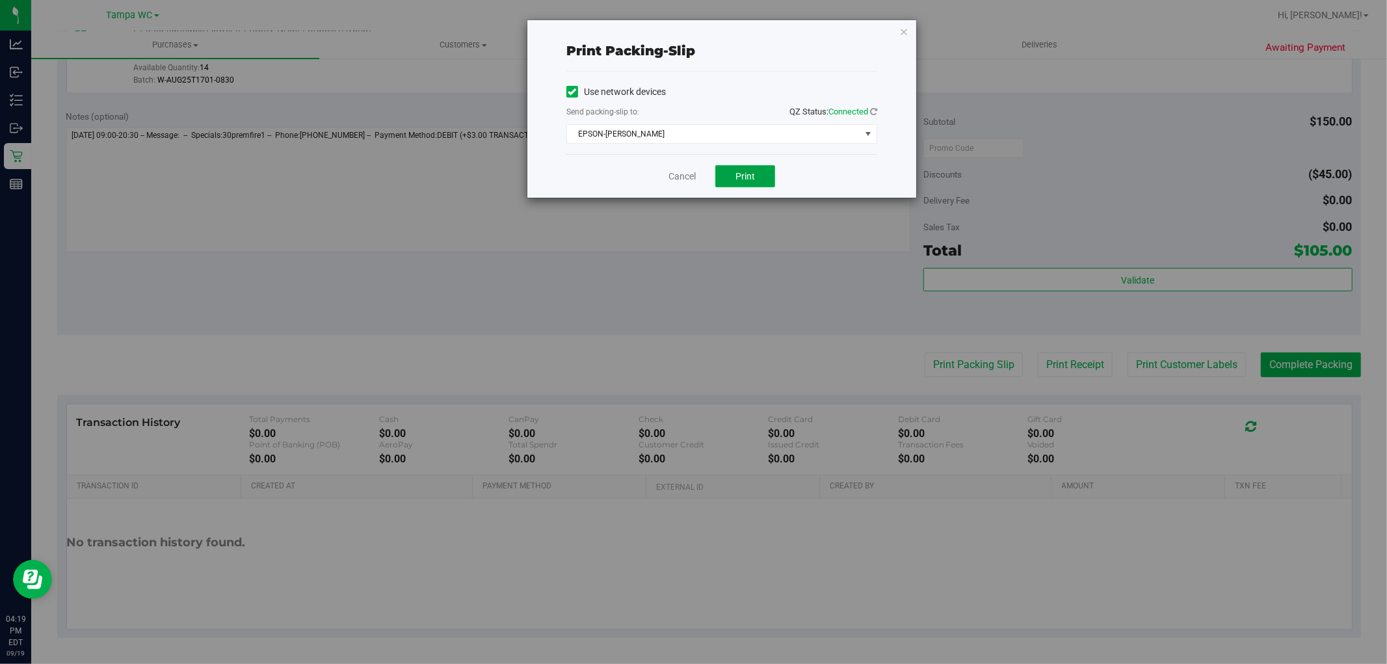
click at [752, 180] on span "Print" at bounding box center [745, 176] width 20 height 10
click at [902, 28] on icon "button" at bounding box center [903, 31] width 9 height 16
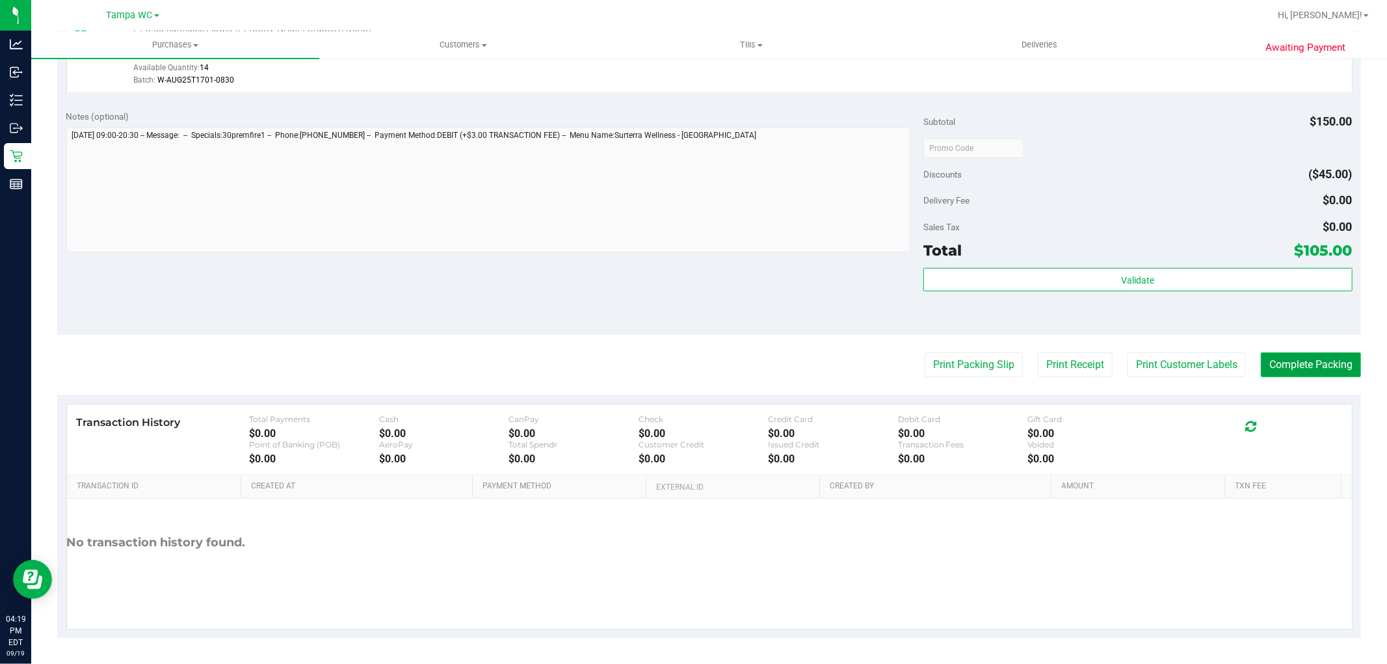
click at [1299, 359] on button "Complete Packing" at bounding box center [1311, 364] width 100 height 25
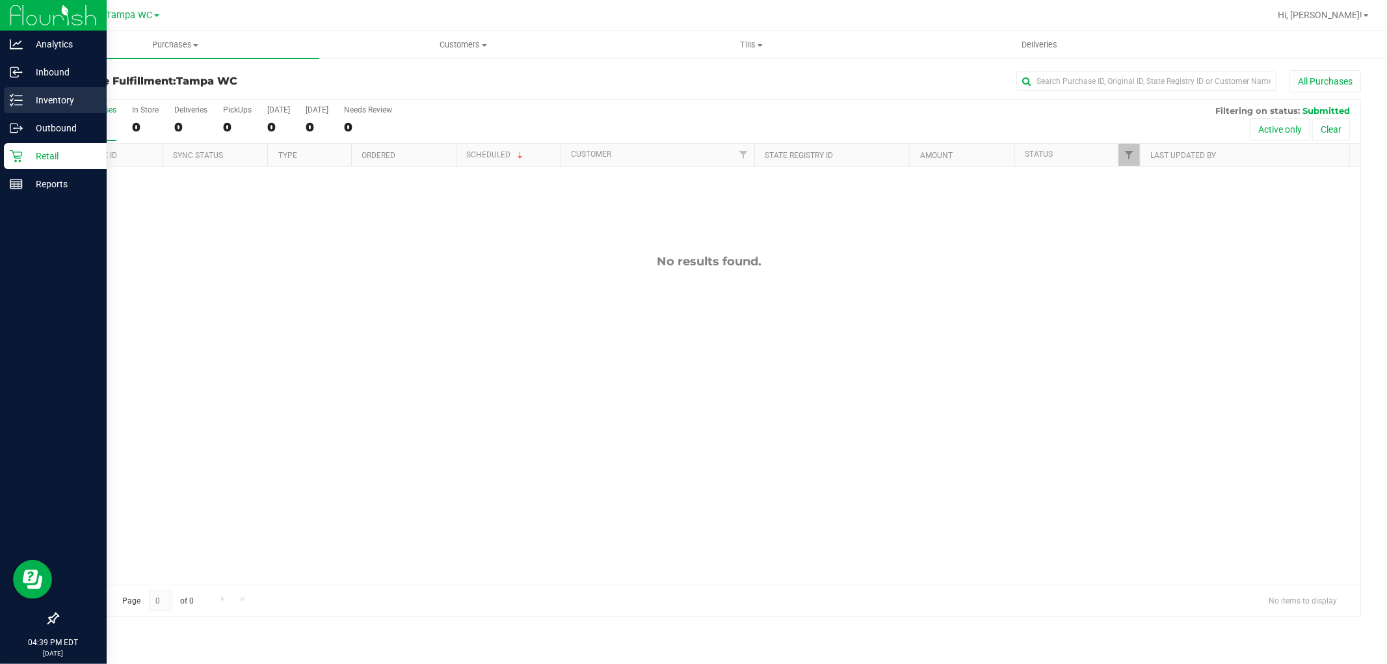
click at [54, 92] on p "Inventory" at bounding box center [62, 100] width 78 height 16
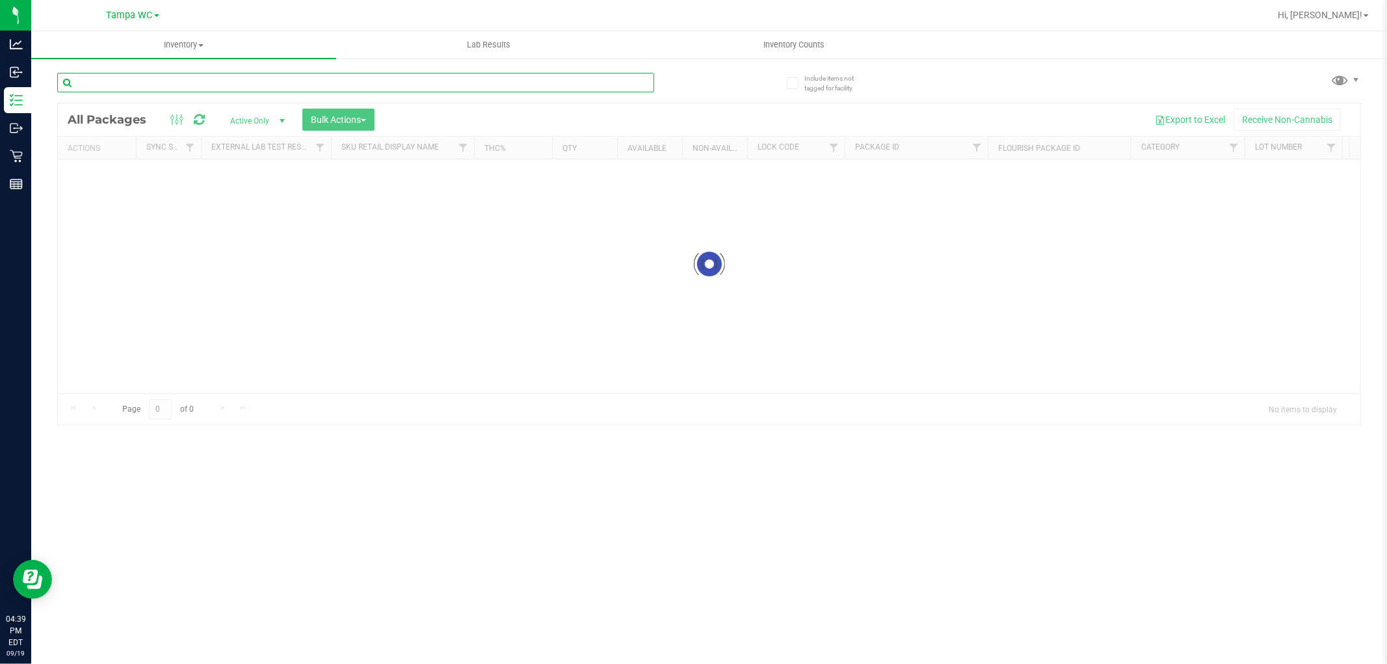
click at [200, 79] on input "text" at bounding box center [355, 83] width 597 height 20
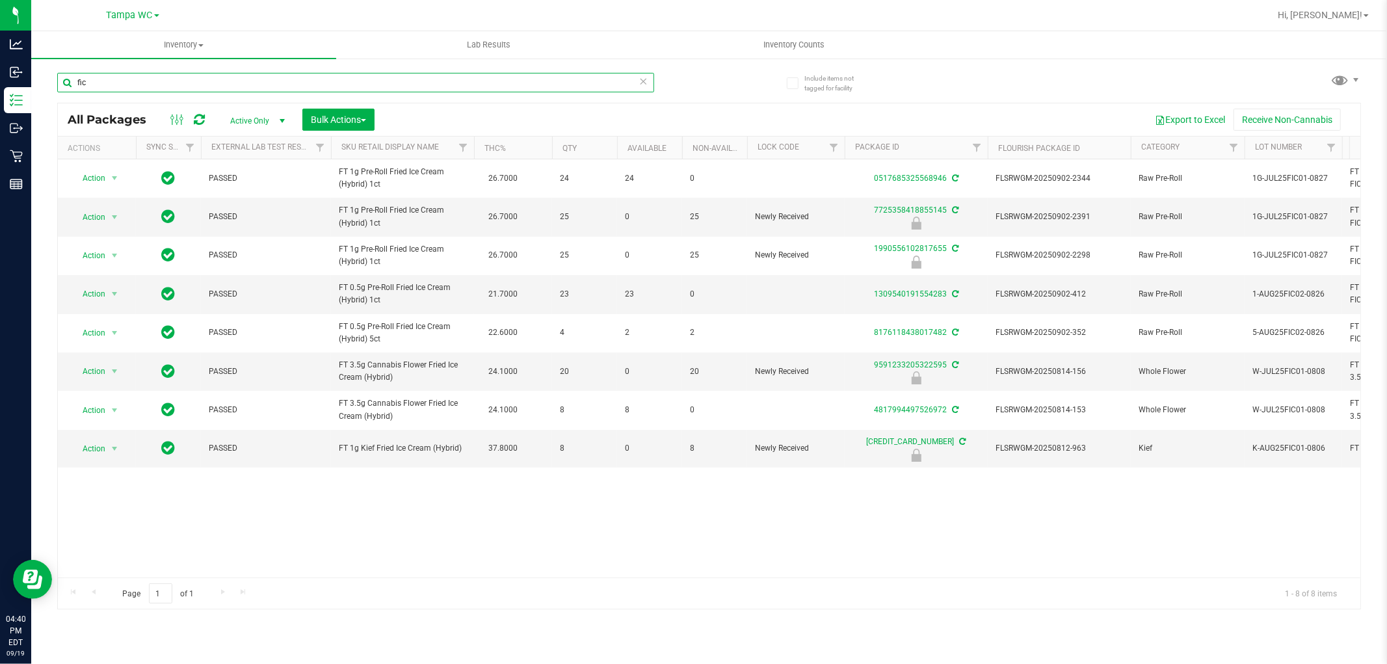
type input "fic"
